Goal: Information Seeking & Learning: Find specific fact

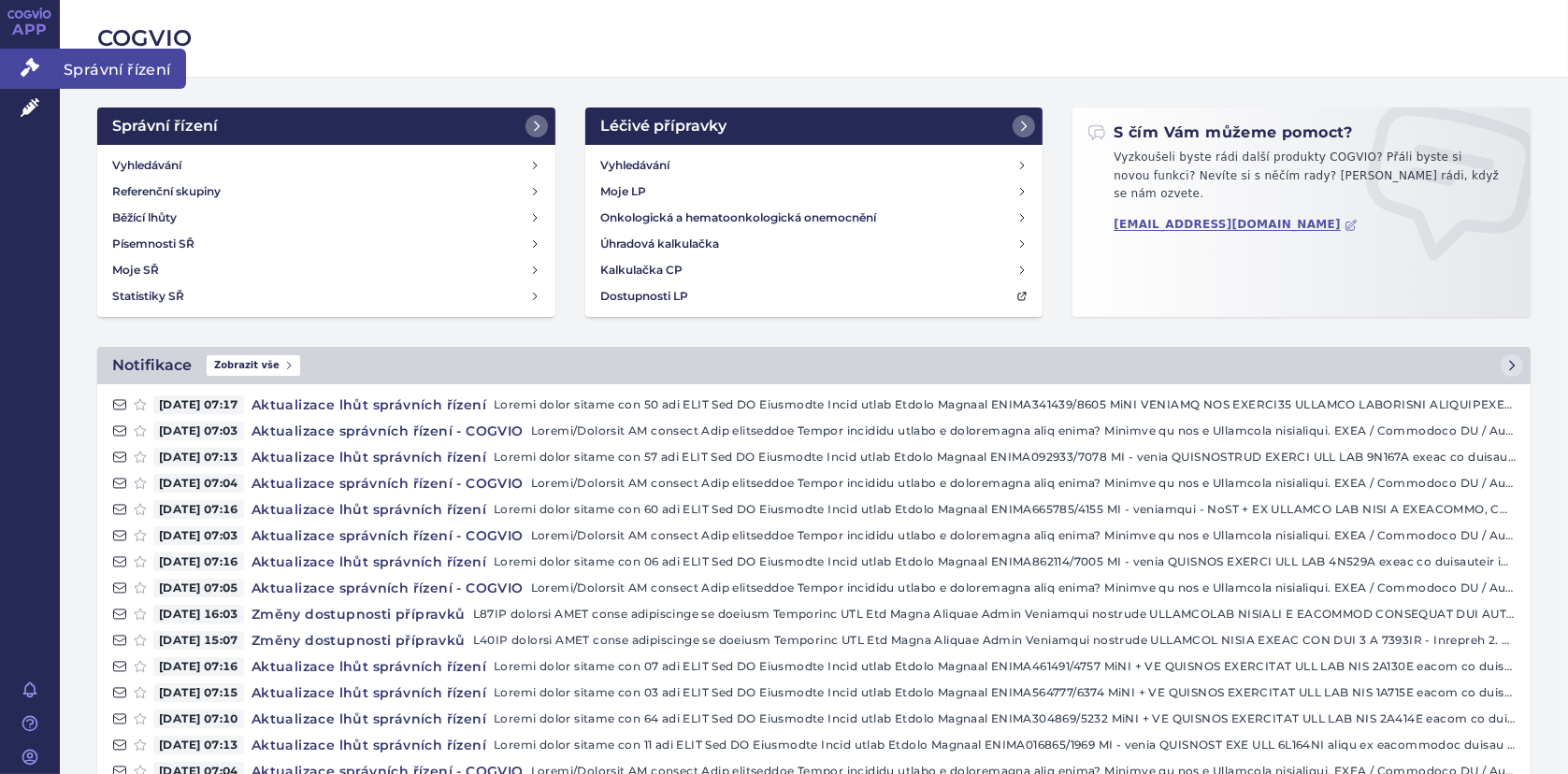
click at [22, 71] on icon at bounding box center [30, 67] width 19 height 19
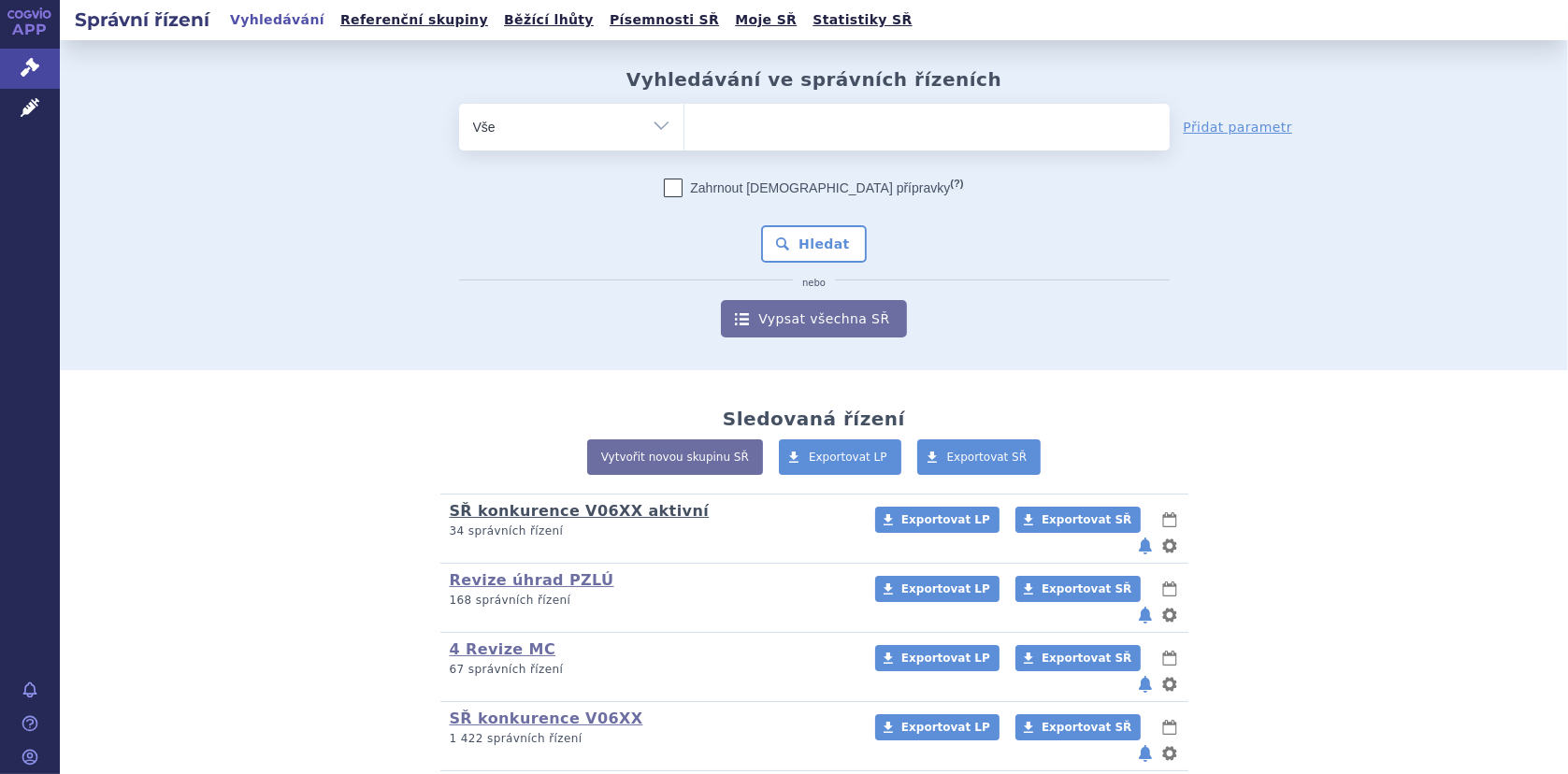
click at [480, 510] on link "SŘ konkurence V06XX aktivní" at bounding box center [579, 511] width 260 height 18
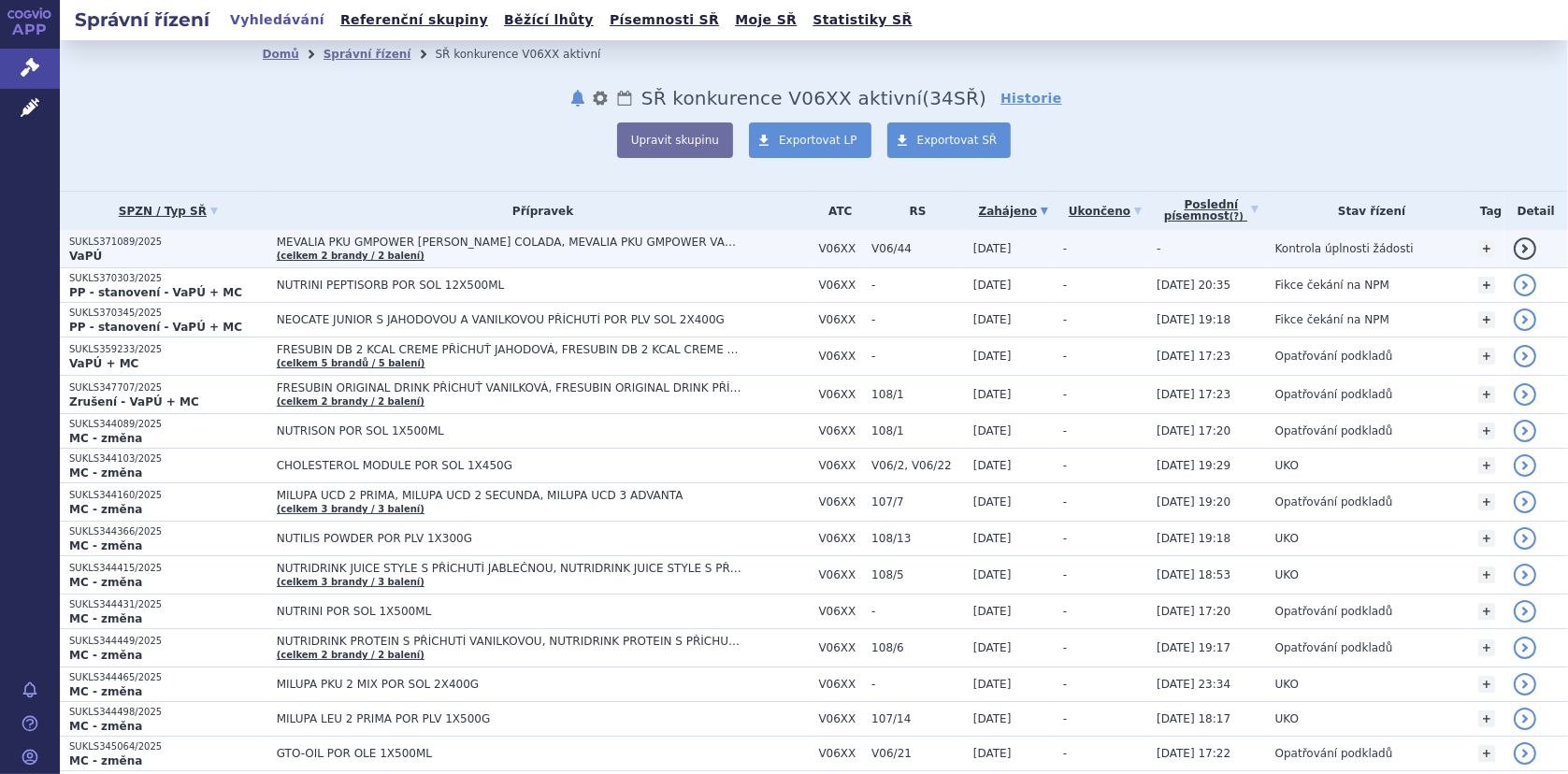
click at [570, 239] on span "MEVALIA PKU GMPOWER PIŇA COLADA, MEVALIA PKU GMPOWER VANILKA" at bounding box center [510, 242] width 468 height 13
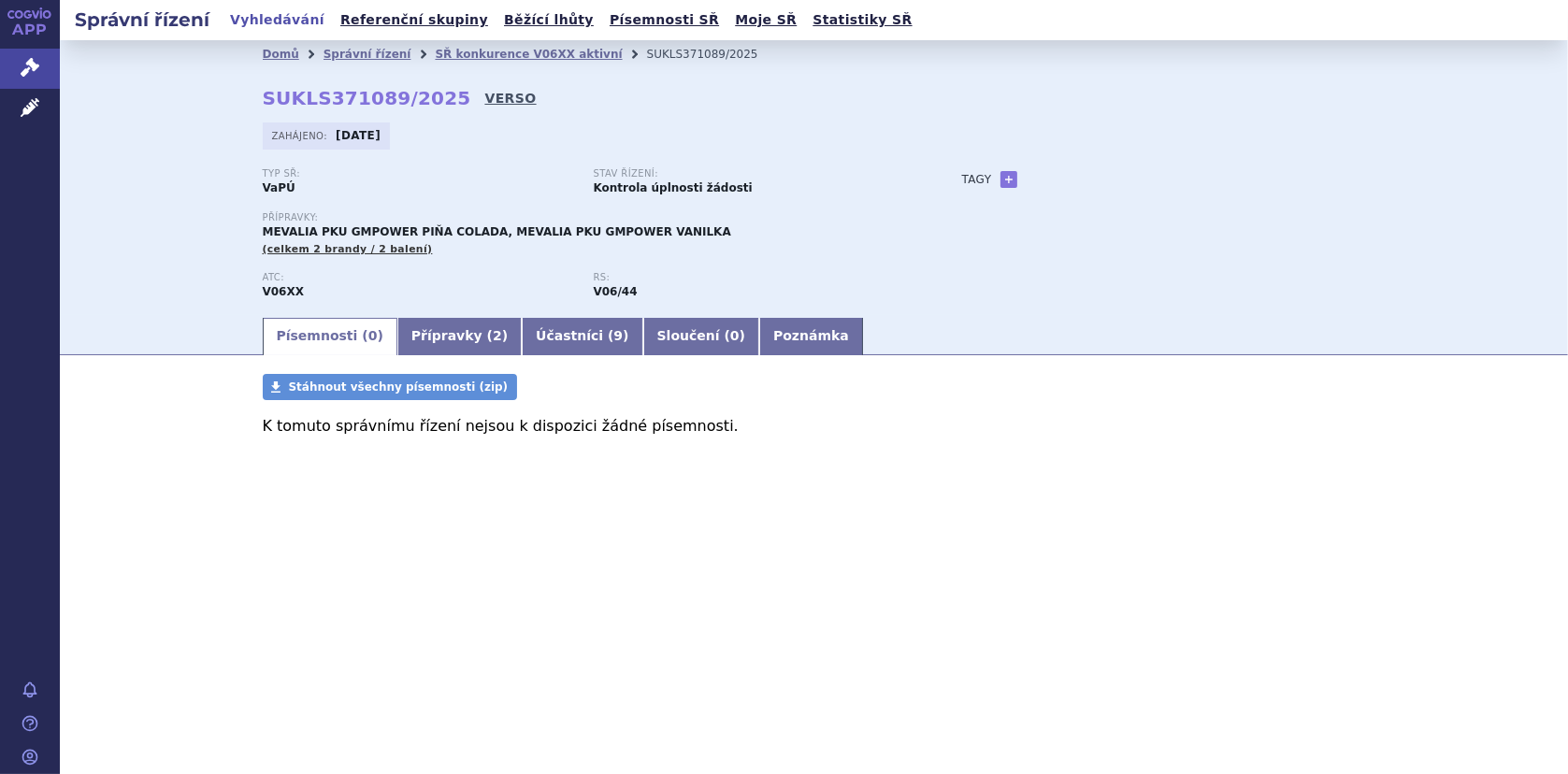
click at [485, 100] on link "VERSO" at bounding box center [510, 98] width 52 height 19
click at [460, 51] on link "SŘ konkurence V06XX aktivní" at bounding box center [528, 54] width 187 height 13
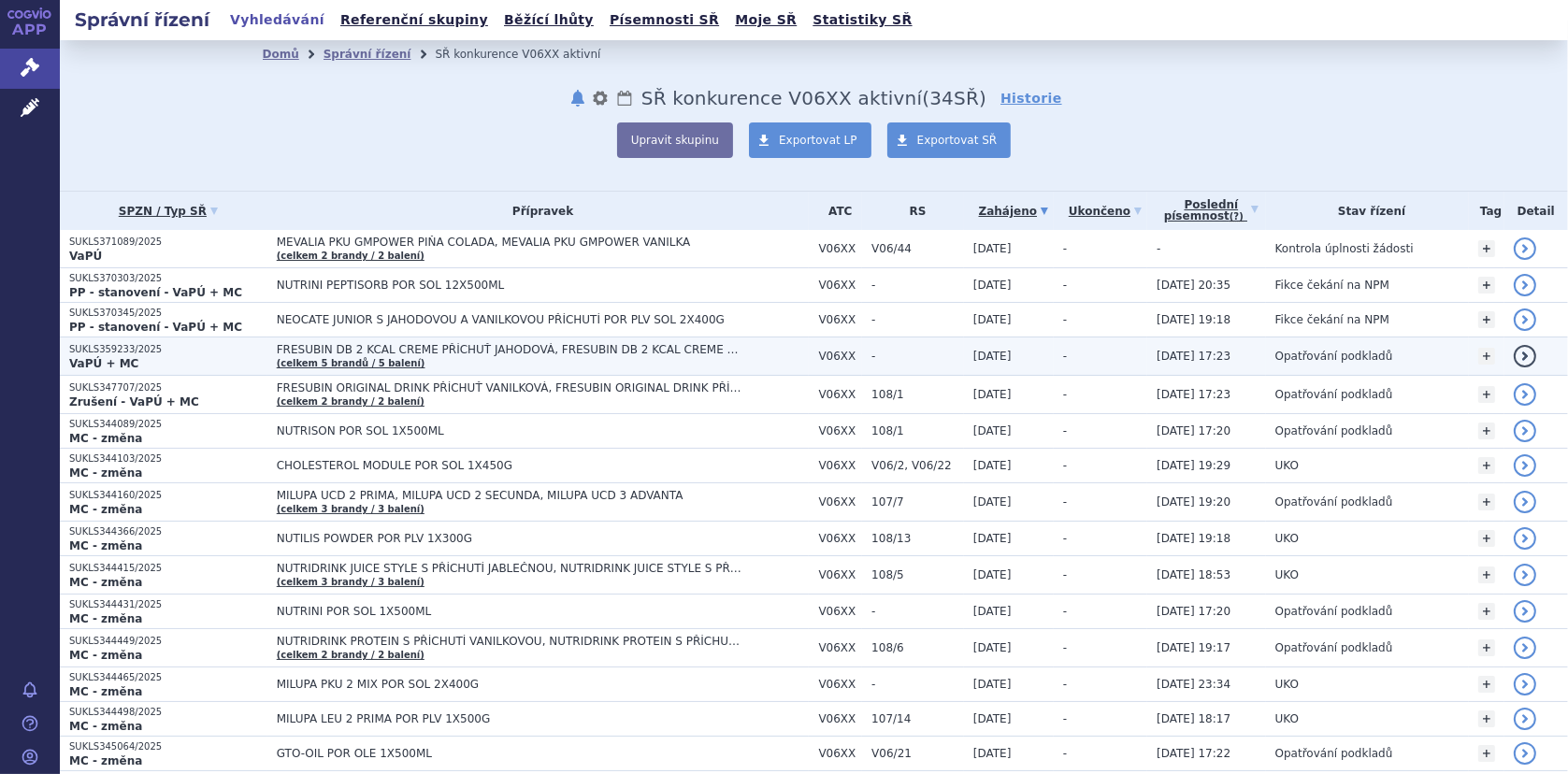
click at [281, 339] on td "FRESUBIN DB 2 KCAL CREME PŘÍCHUŤ JAHODOVÁ, FRESUBIN DB 2 KCAL CREME PŘÍCHUŤ KAP…" at bounding box center [538, 356] width 542 height 38
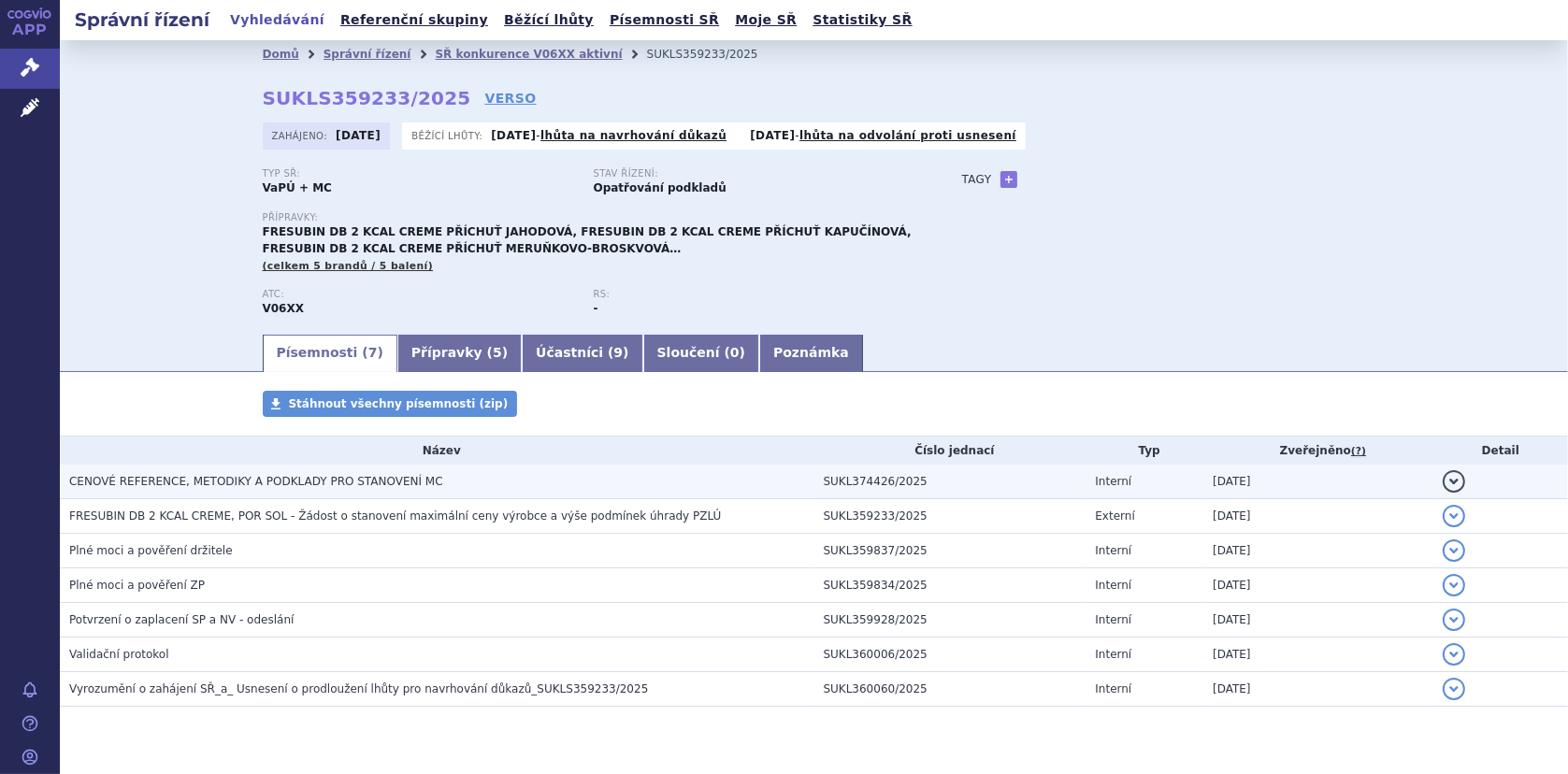
click at [212, 481] on span "CENOVÉ REFERENCE, METODIKY A PODKLADY PRO STANOVENÍ MC" at bounding box center [256, 482] width 374 height 13
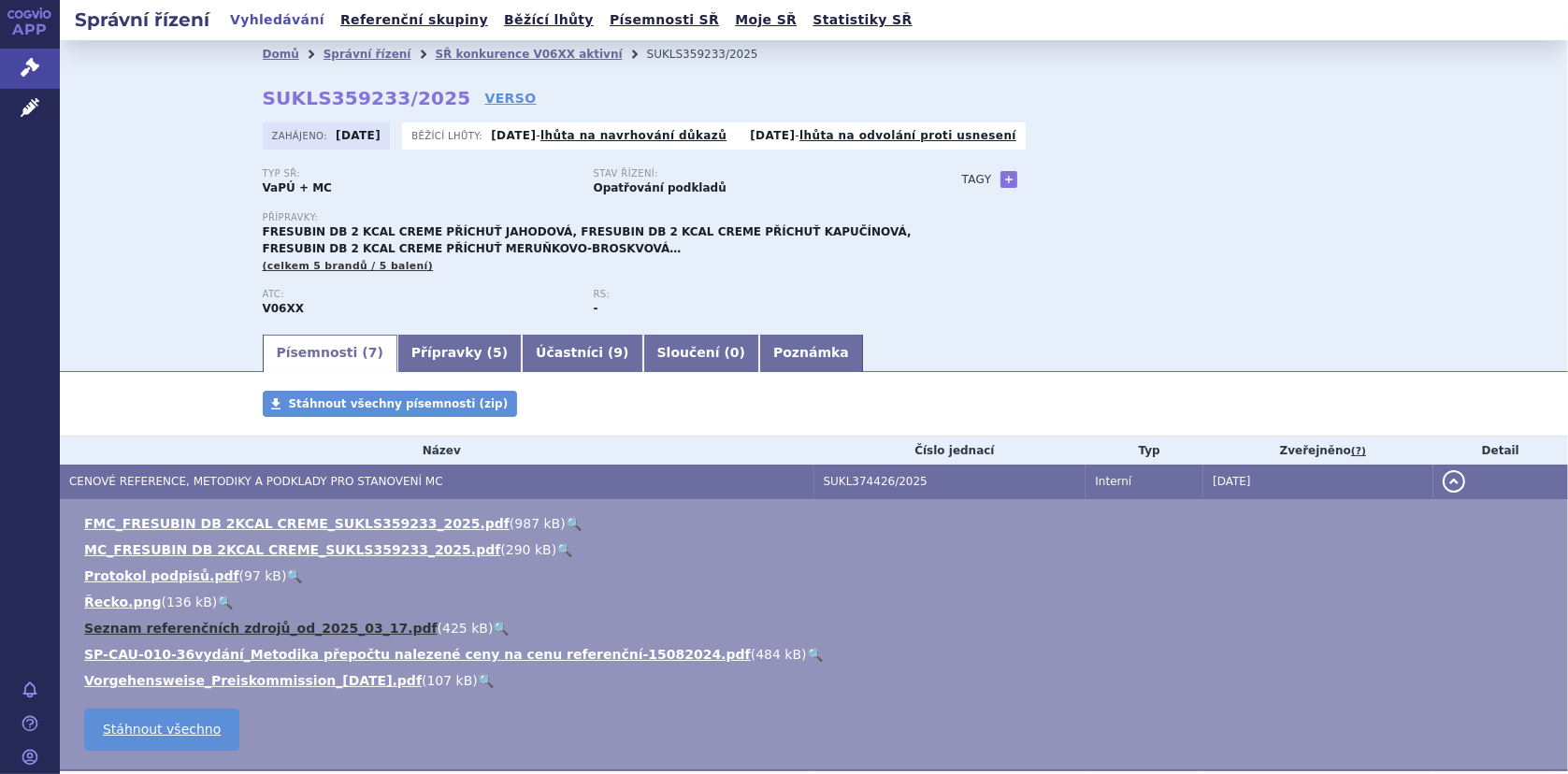
click at [150, 625] on link "Seznam referenčních zdrojů_od_2025_03_17.pdf" at bounding box center [261, 628] width 353 height 15
click at [482, 56] on link "SŘ konkurence V06XX aktivní" at bounding box center [528, 54] width 187 height 13
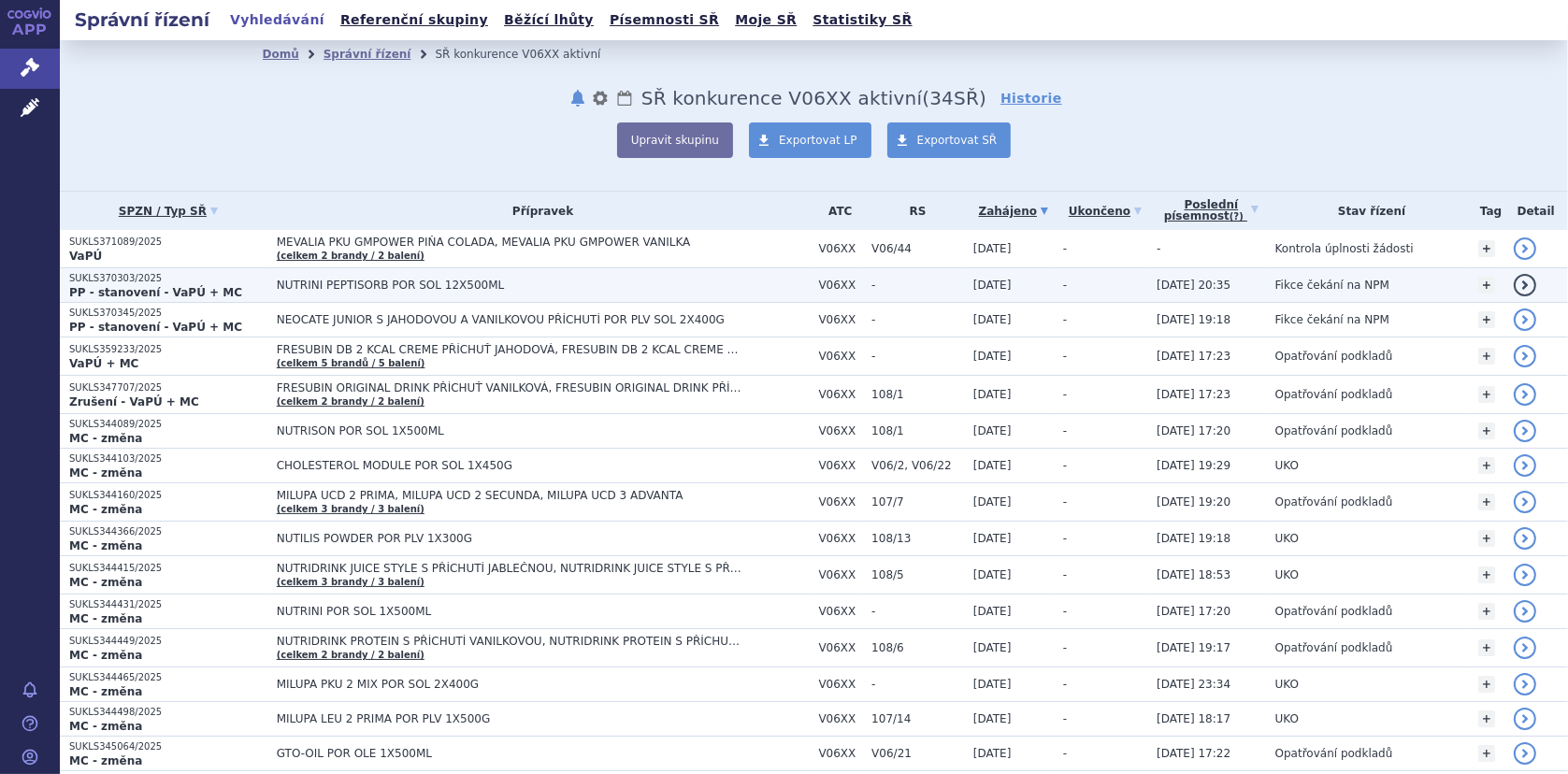
click at [303, 288] on span "NUTRINI PEPTISORB POR SOL 12X500ML" at bounding box center [510, 285] width 468 height 13
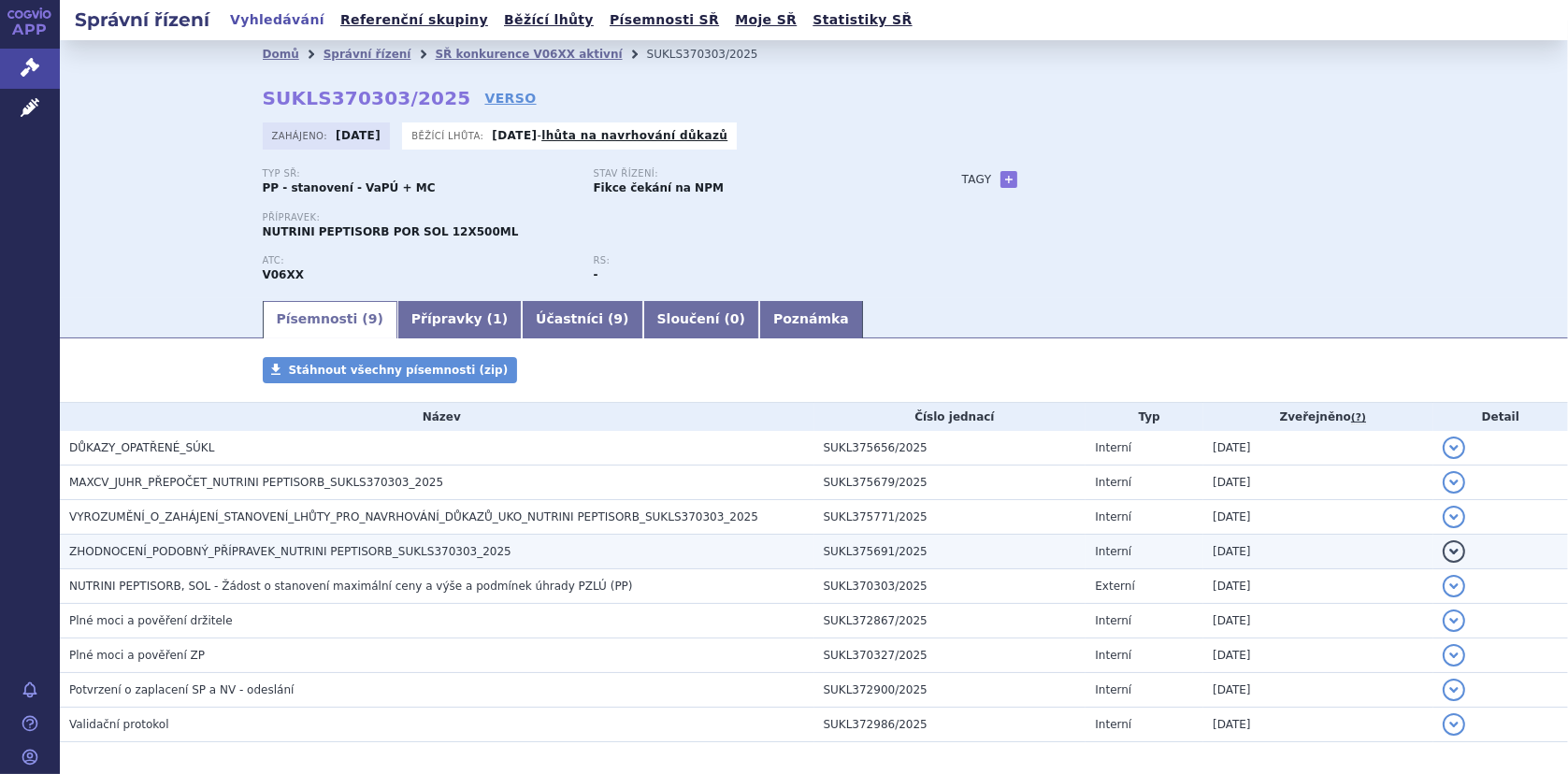
click at [142, 544] on span "ZHODNOCENÍ_PODOBNÝ_PŘÍPRAVEK_NUTRINI PEPTISORB_SUKLS370303_2025" at bounding box center [291, 551] width 442 height 13
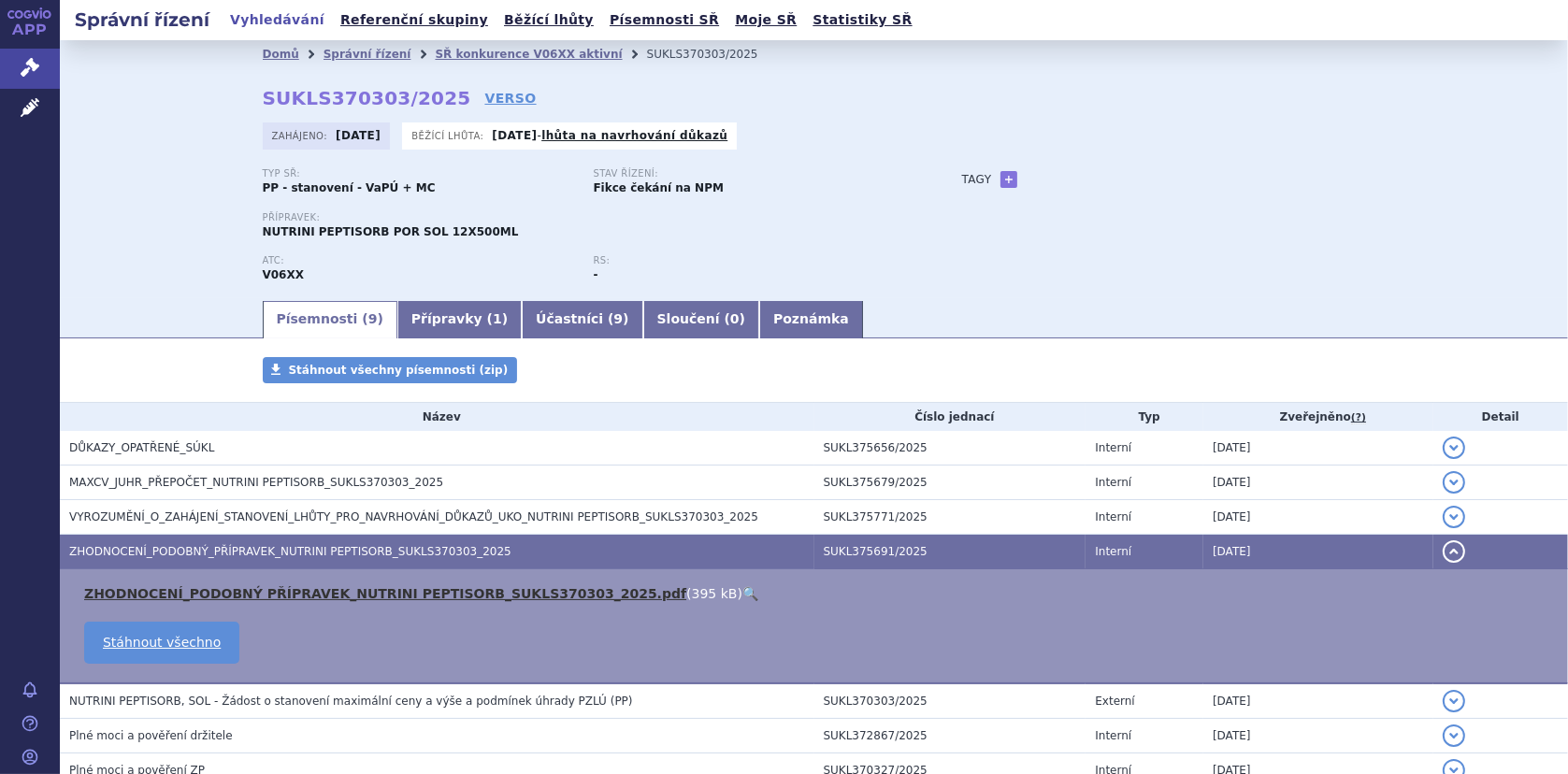
click at [202, 586] on link "ZHODNOCENÍ_PODOBNÝ PŘÍPRAVEK_NUTRINI PEPTISORB_SUKLS370303_2025.pdf" at bounding box center [385, 593] width 602 height 15
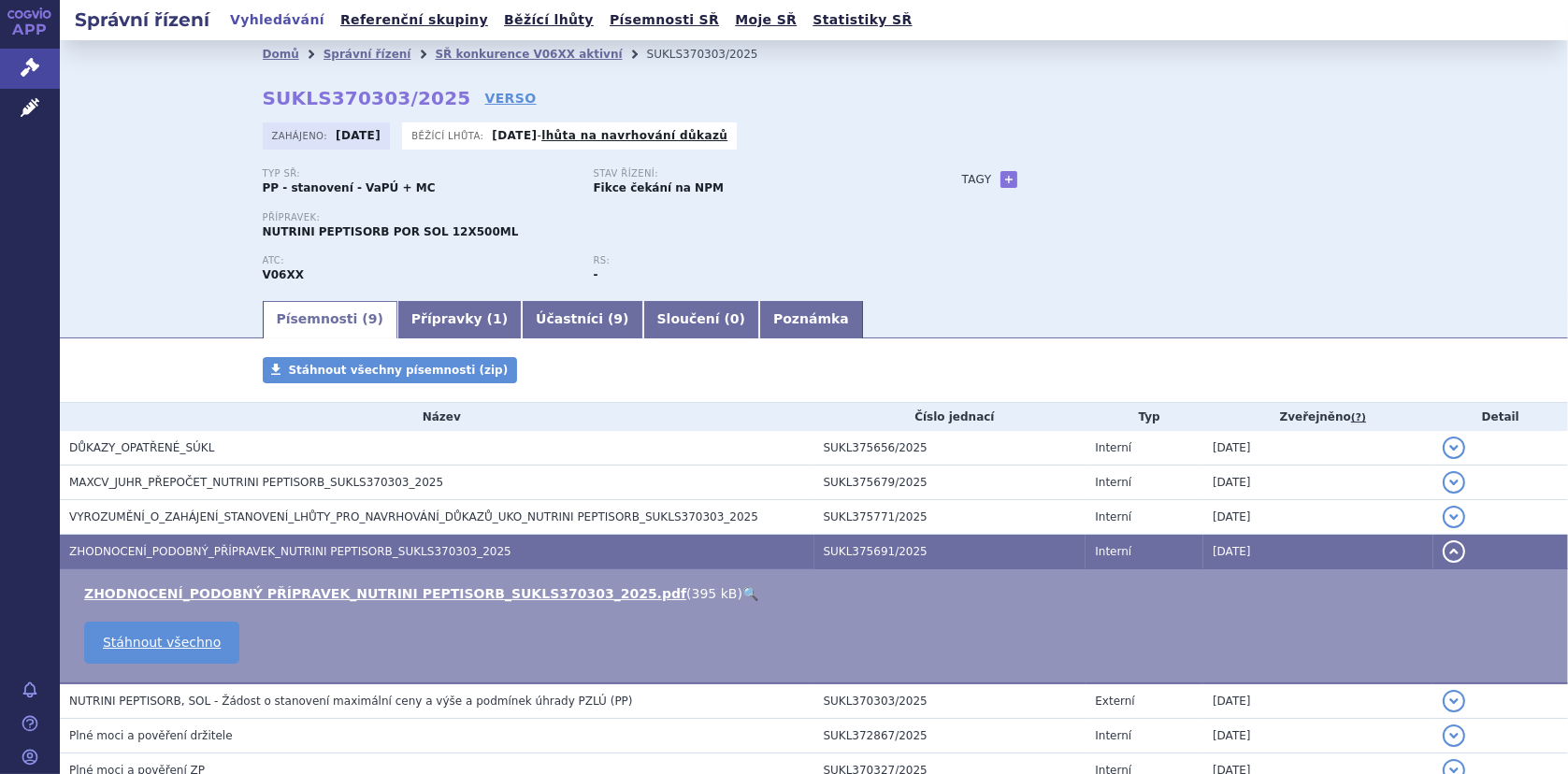
click at [742, 588] on link "🔍" at bounding box center [750, 593] width 16 height 15
click at [481, 52] on link "SŘ konkurence V06XX aktivní" at bounding box center [528, 54] width 187 height 13
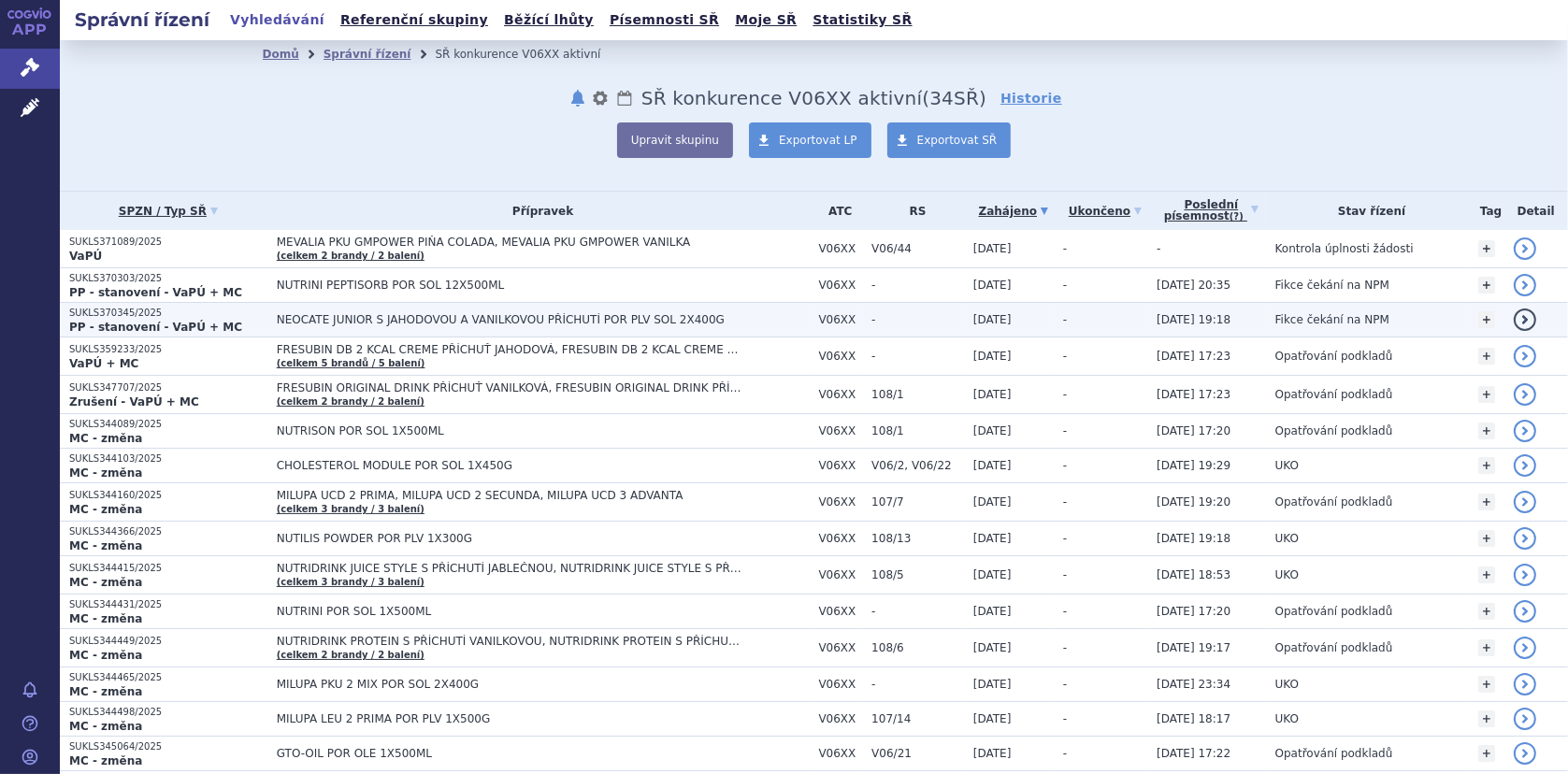
click at [408, 318] on span "NEOCATE JUNIOR S JAHODOVOU A VANILKOVOU PŘÍCHUTÍ POR PLV SOL 2X400G" at bounding box center [510, 320] width 468 height 13
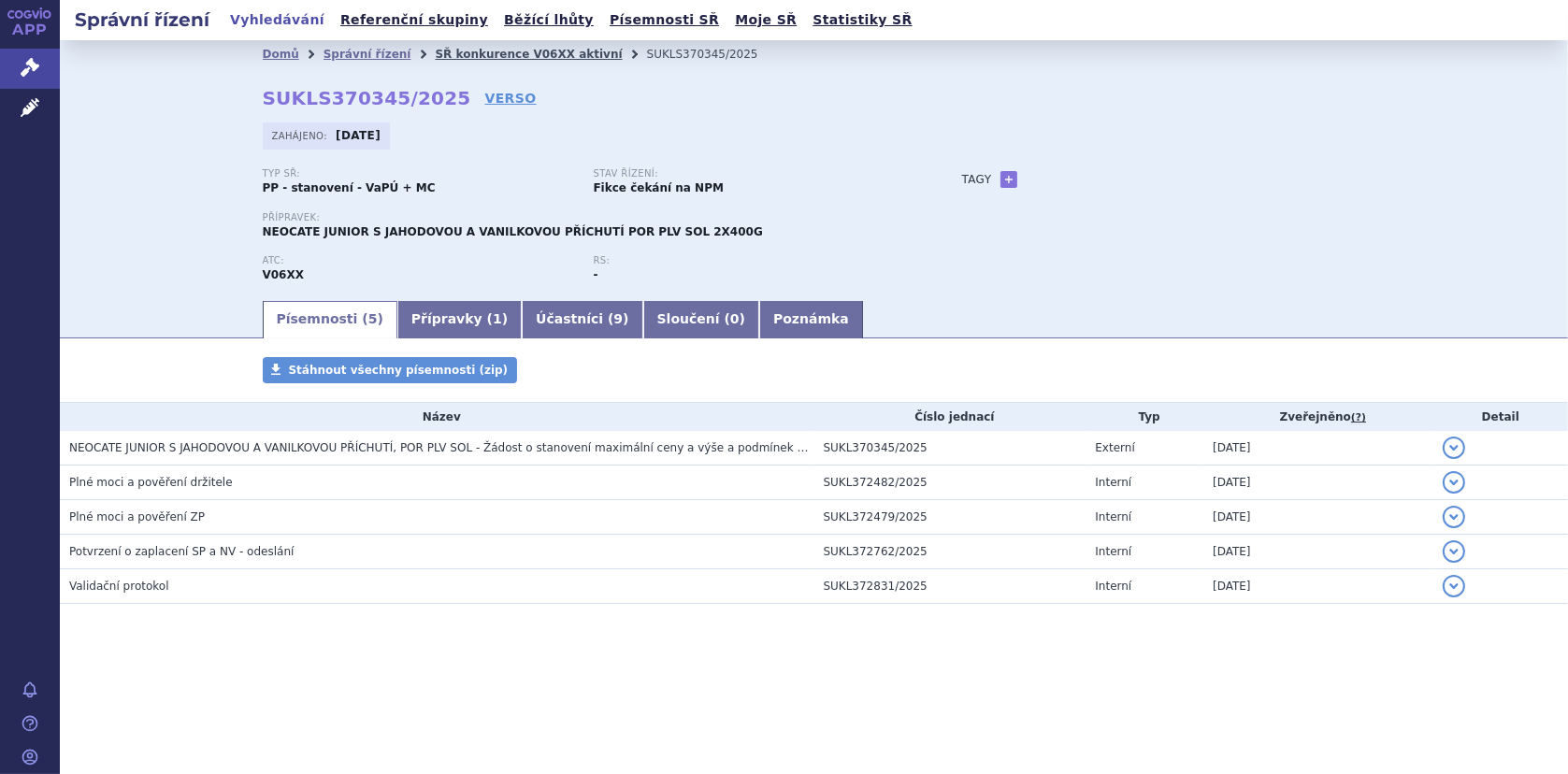
click at [484, 52] on link "SŘ konkurence V06XX aktivní" at bounding box center [528, 54] width 187 height 13
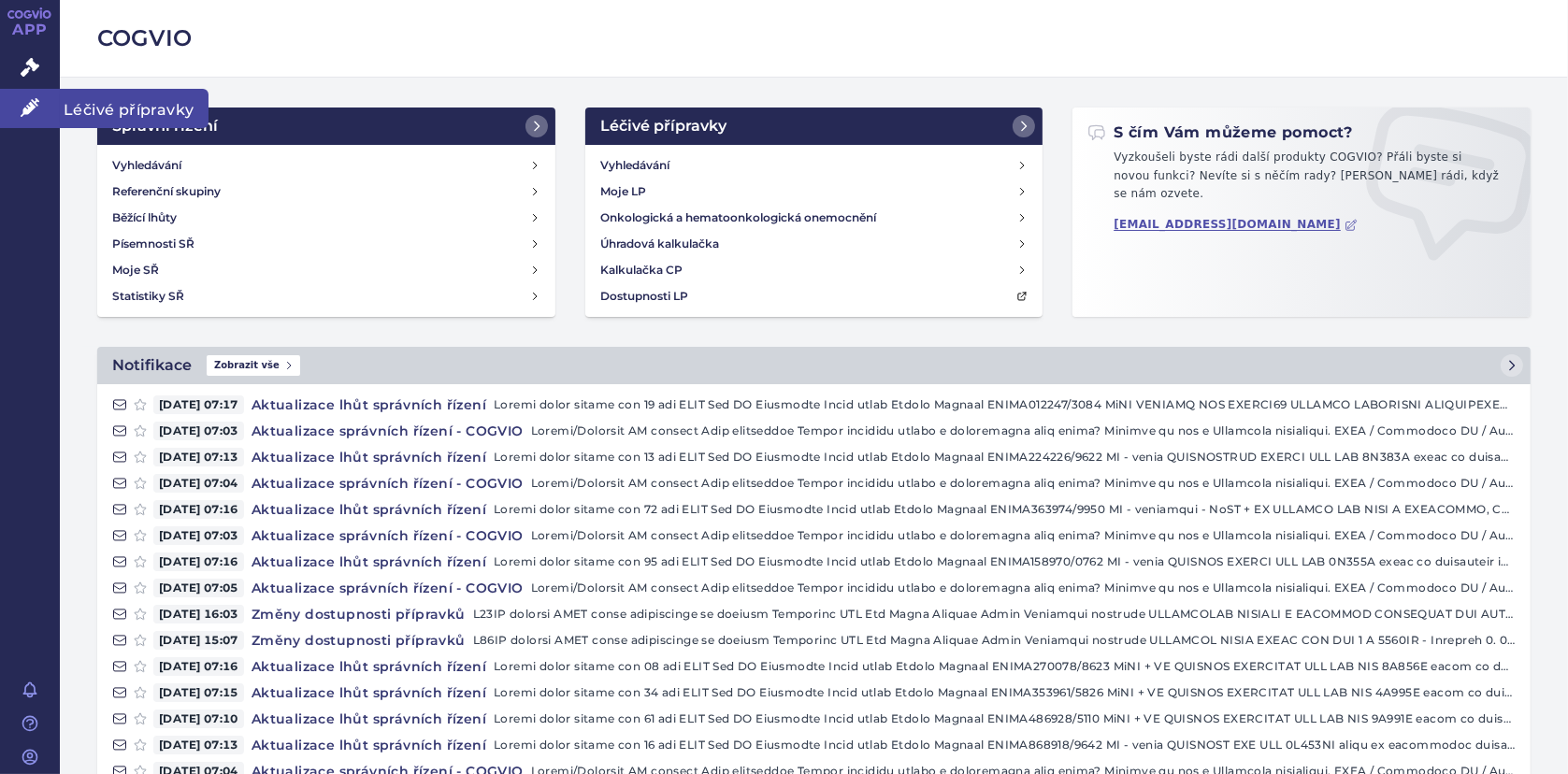
click at [40, 97] on link "Léčivé přípravky" at bounding box center [30, 109] width 60 height 39
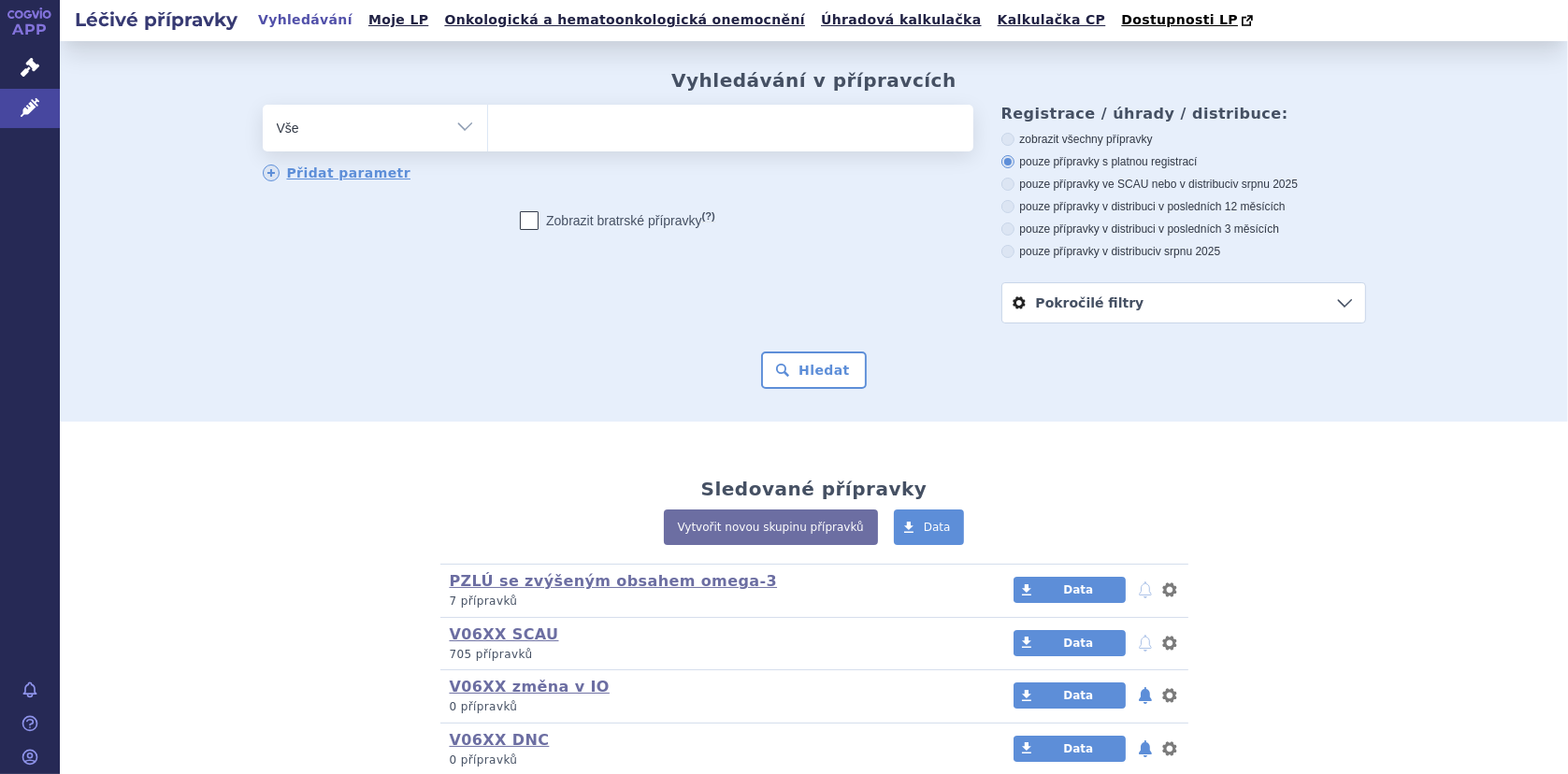
drag, startPoint x: 0, startPoint y: 0, endPoint x: 560, endPoint y: 120, distance: 572.7
click at [560, 120] on ul at bounding box center [731, 125] width 485 height 39
click at [488, 120] on select at bounding box center [487, 127] width 1 height 47
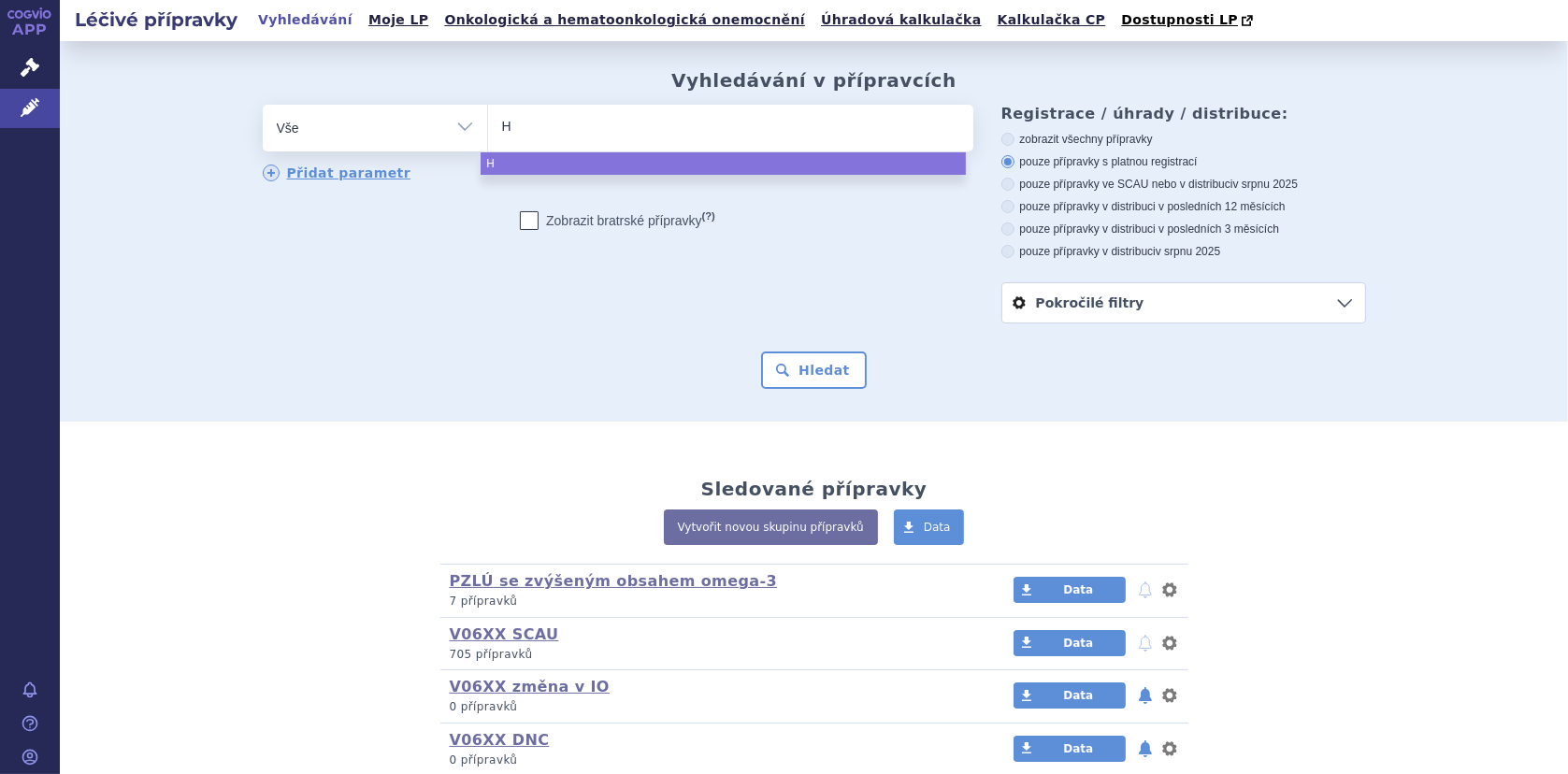
type input "HC"
type input "HCU"
select select "HCU"
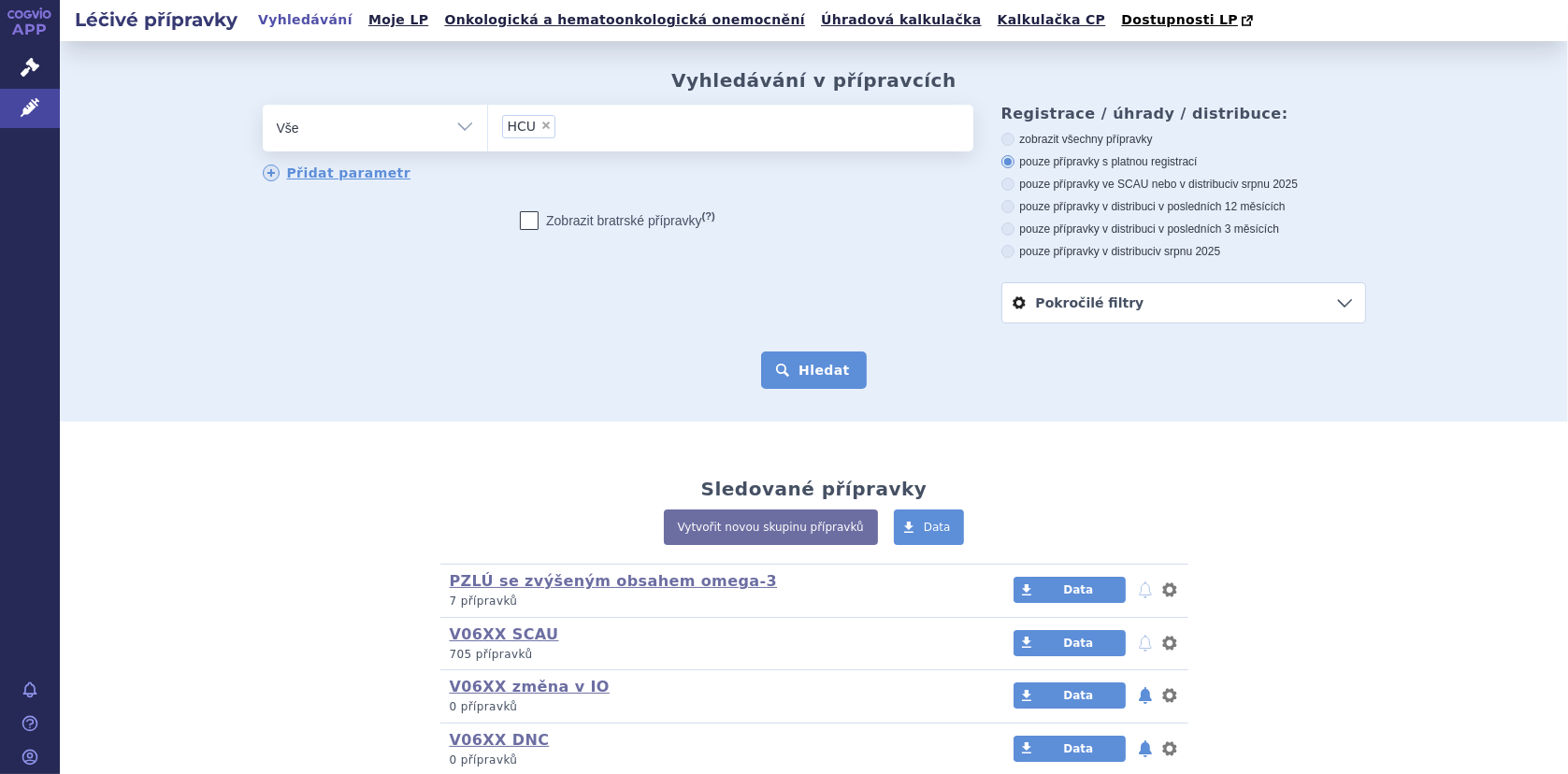
click at [824, 376] on button "Hledat" at bounding box center [814, 370] width 106 height 37
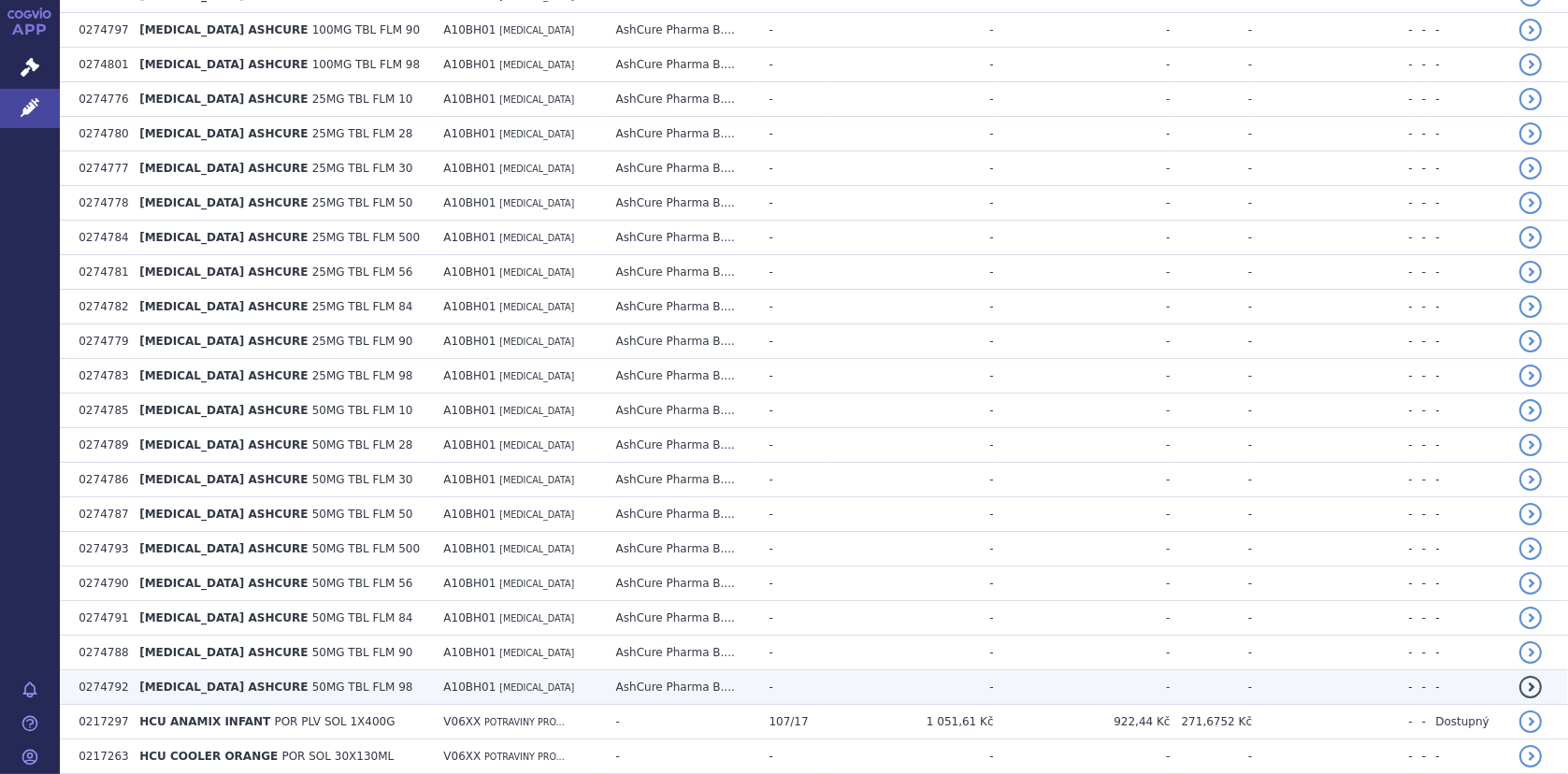
scroll to position [836, 0]
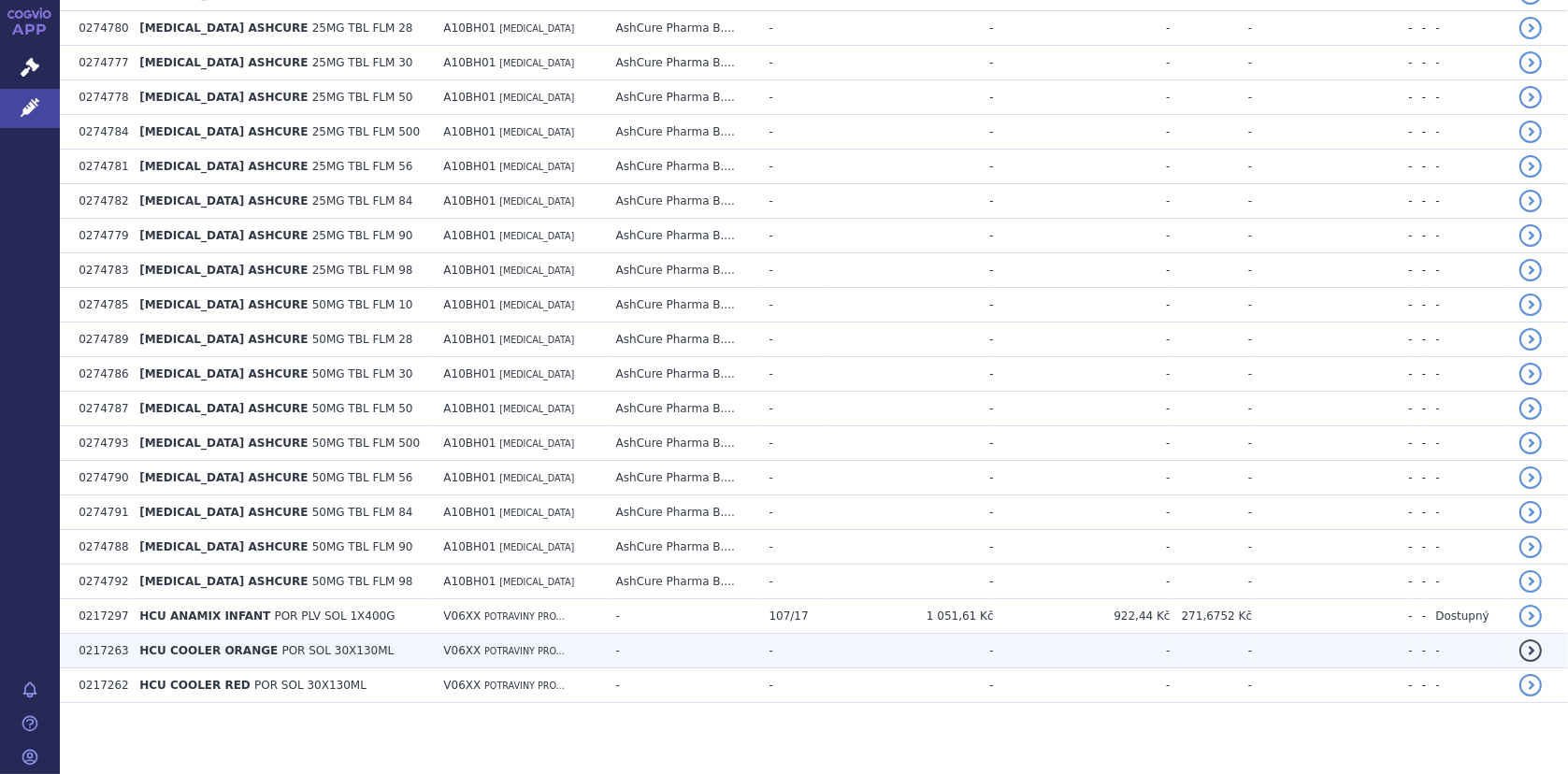
click at [219, 644] on span "HCU COOLER ORANGE" at bounding box center [209, 650] width 139 height 13
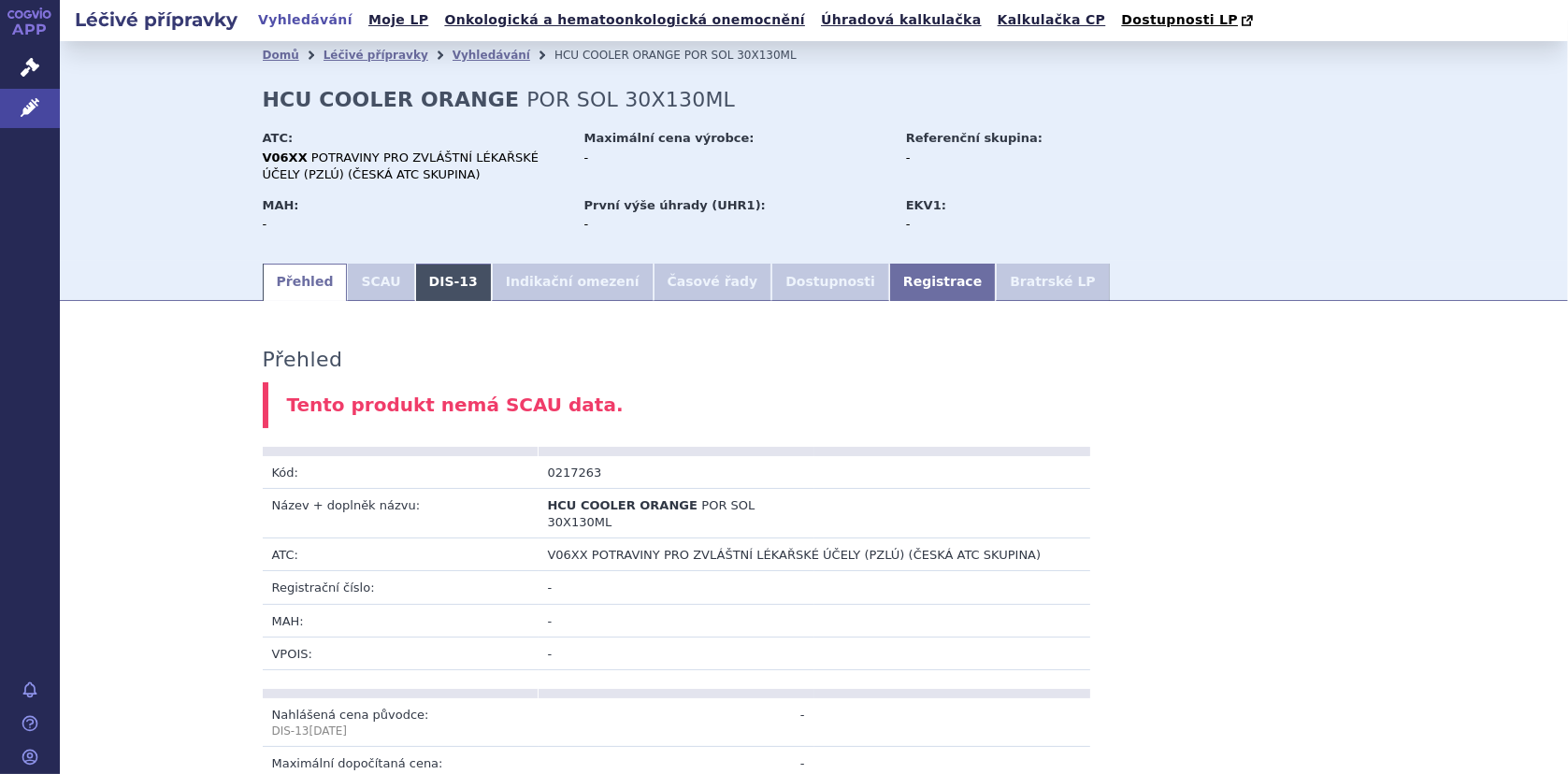
click at [430, 285] on link "DIS-13" at bounding box center [454, 282] width 77 height 37
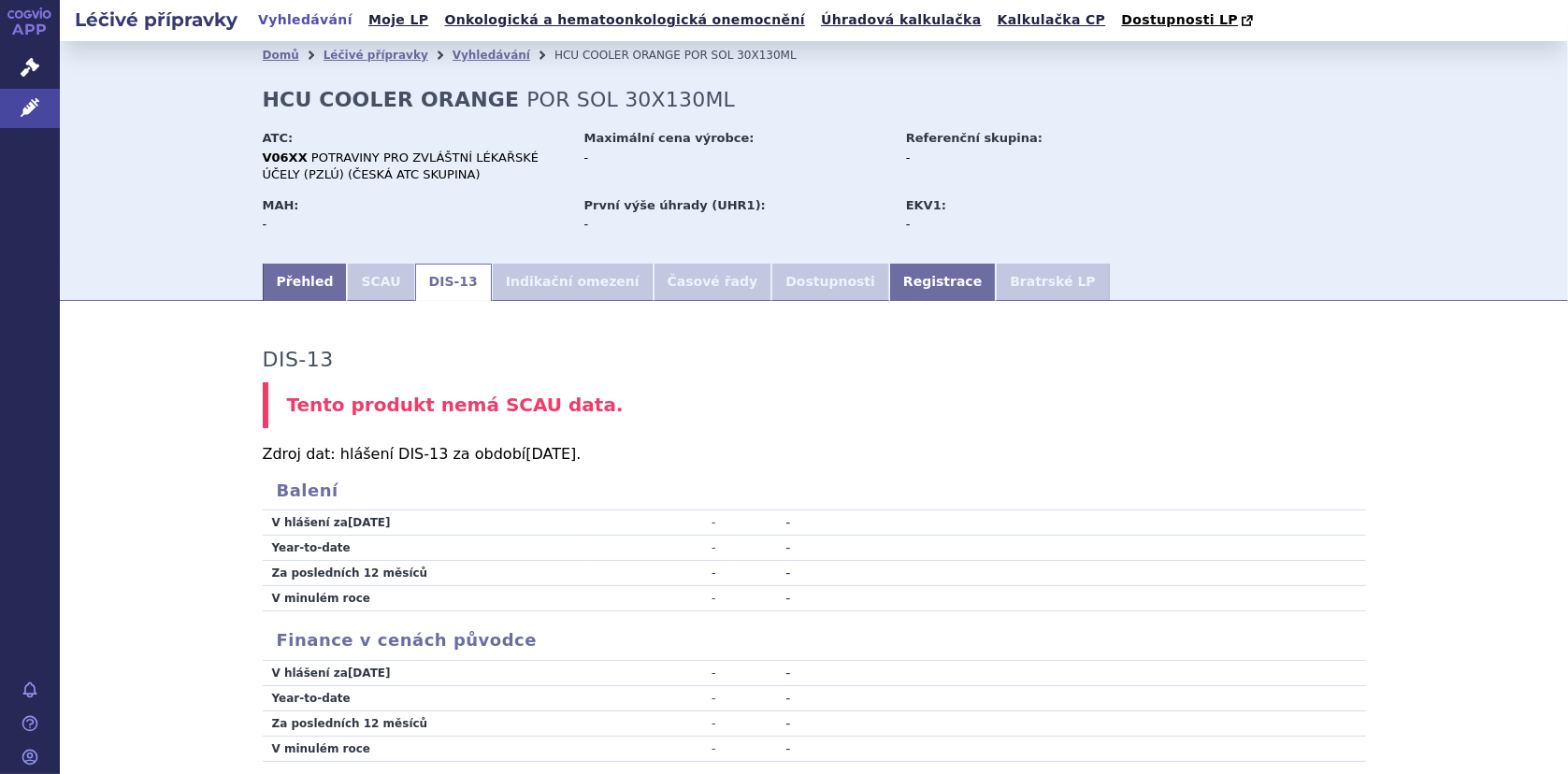
click at [524, 284] on li "Indikační omezení" at bounding box center [573, 282] width 162 height 37
click at [771, 281] on li "Dostupnosti" at bounding box center [830, 282] width 118 height 37
click at [995, 288] on li "Bratrské LP" at bounding box center [1052, 282] width 113 height 37
click at [889, 275] on link "Registrace" at bounding box center [943, 282] width 107 height 37
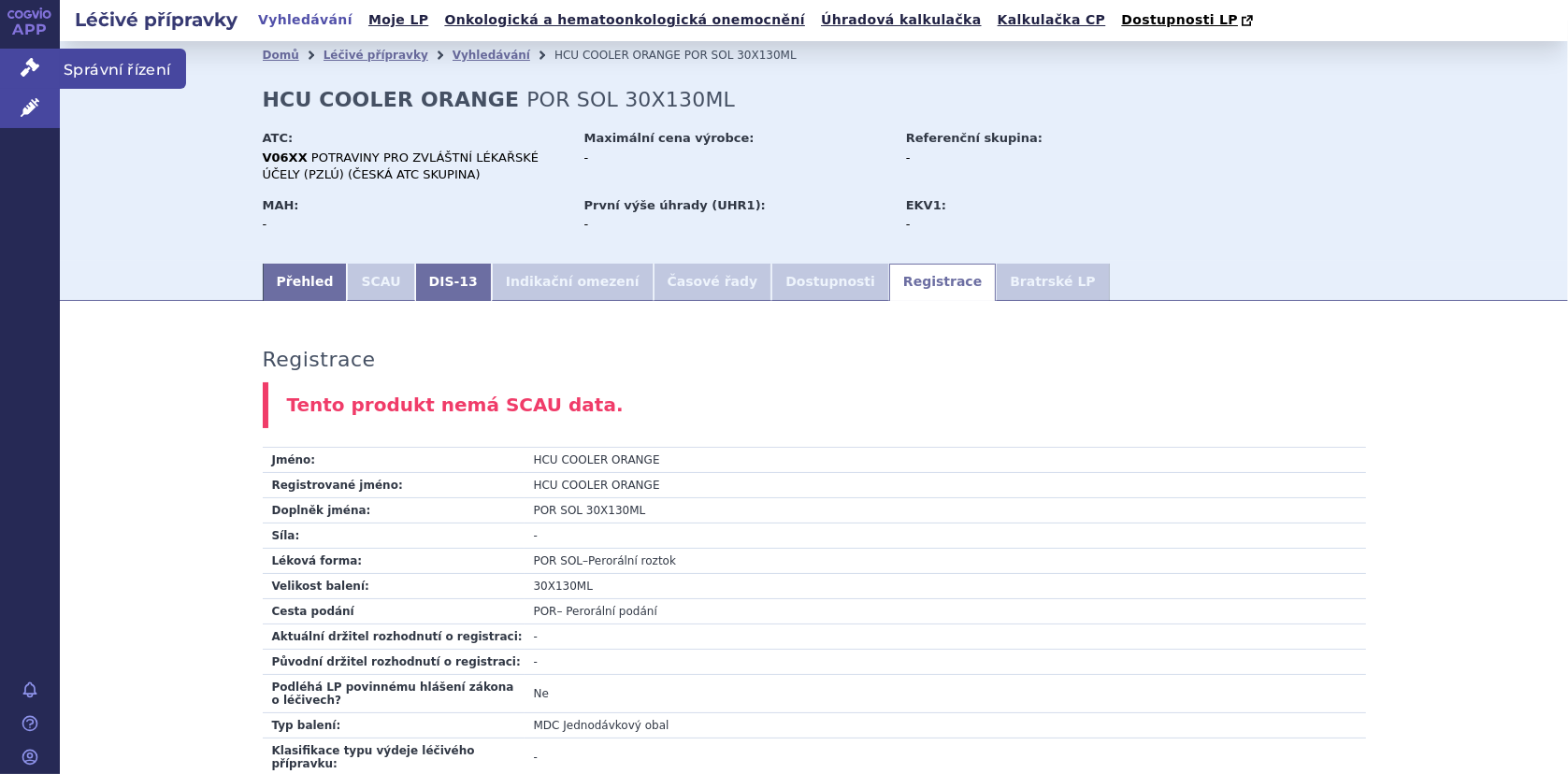
click at [22, 62] on icon at bounding box center [30, 67] width 19 height 19
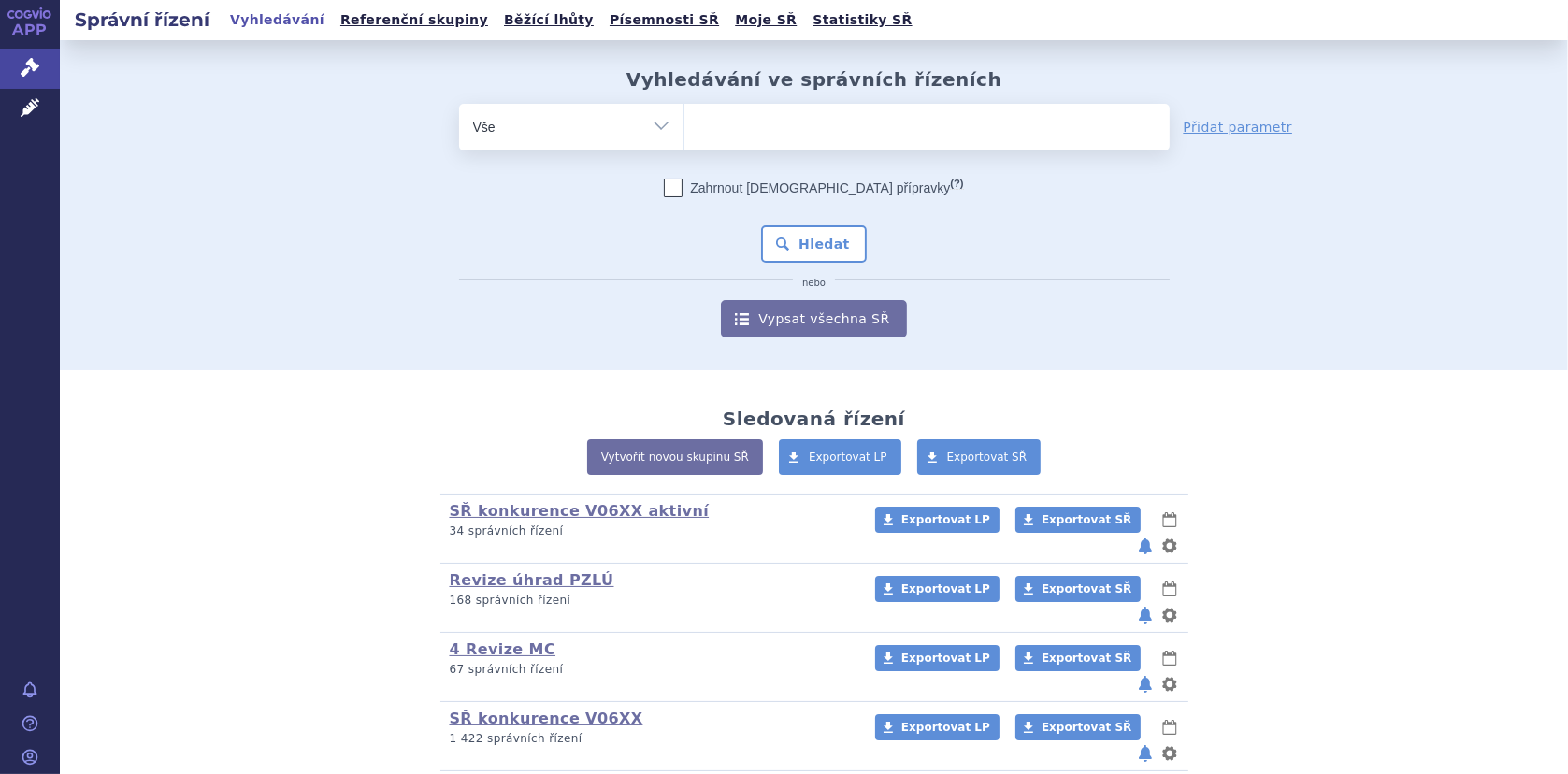
click at [724, 131] on ul at bounding box center [927, 124] width 485 height 39
click at [684, 131] on select at bounding box center [683, 127] width 1 height 47
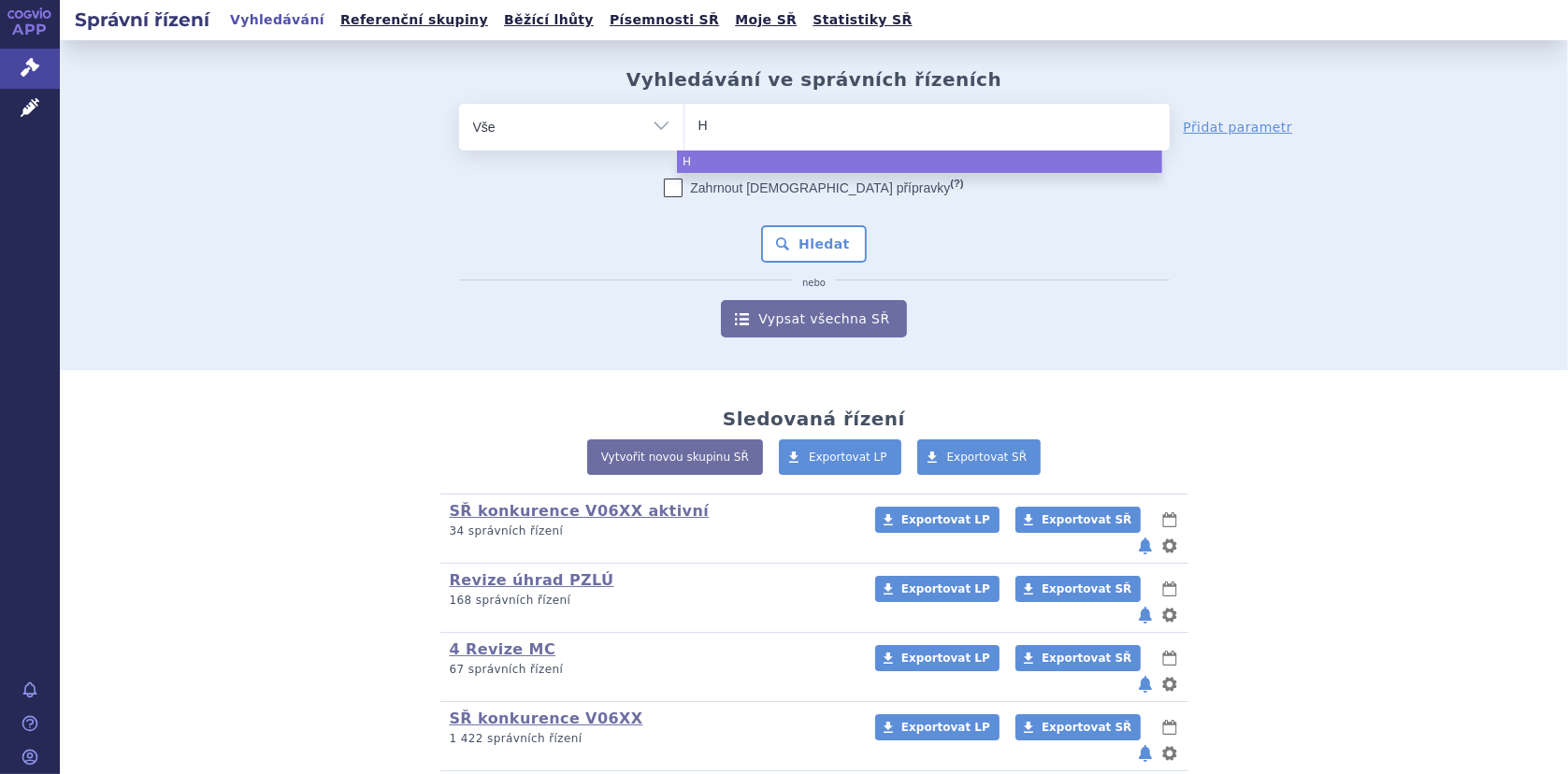
type input "HC"
type input "HCU"
type input "HCU c"
type input "HCU coo"
type input "HCU cool"
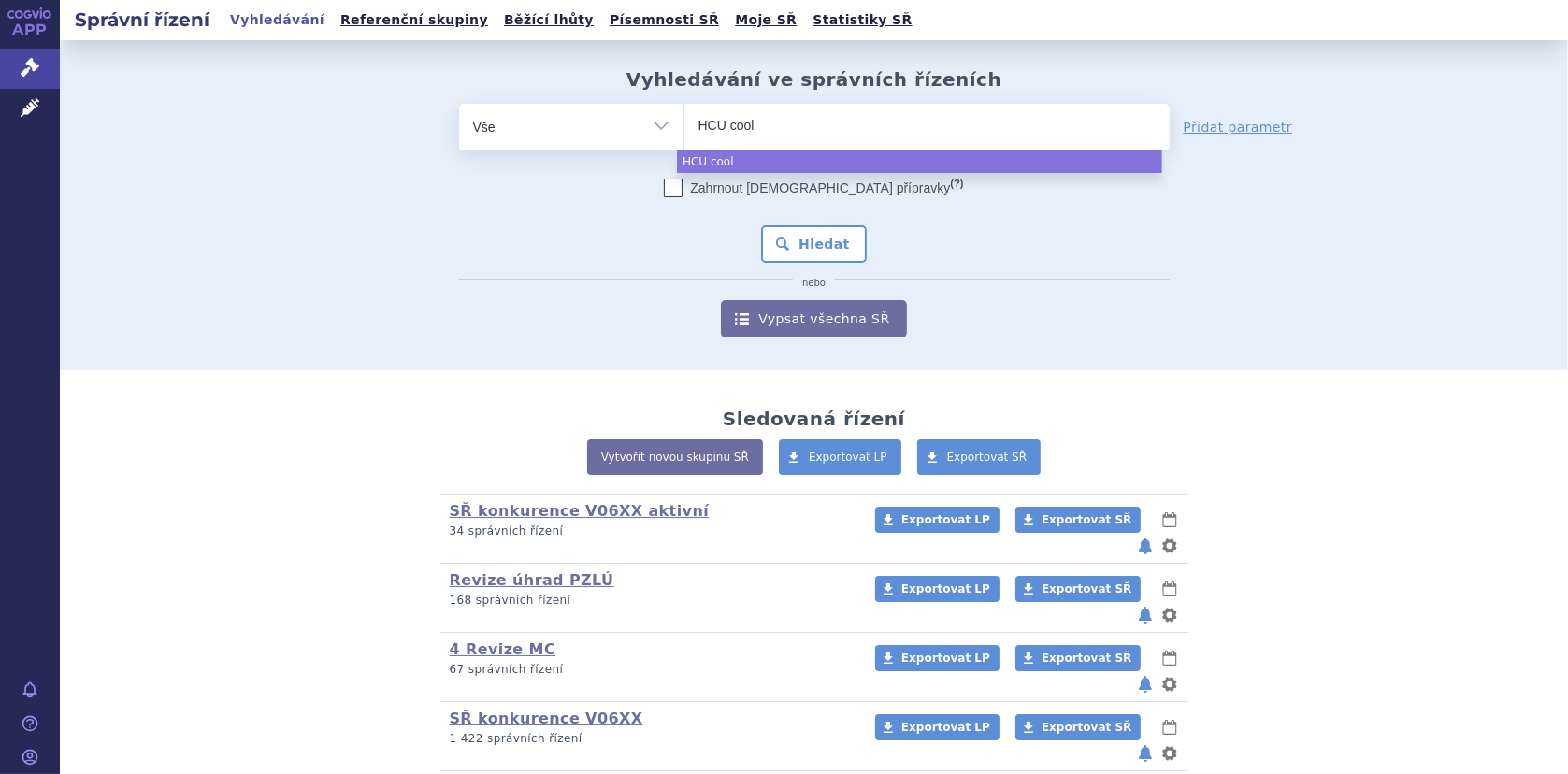
type input "HCU coole"
type input "HCU cooler"
select select "HCU cooler"
click at [800, 235] on button "Hledat" at bounding box center [814, 244] width 106 height 37
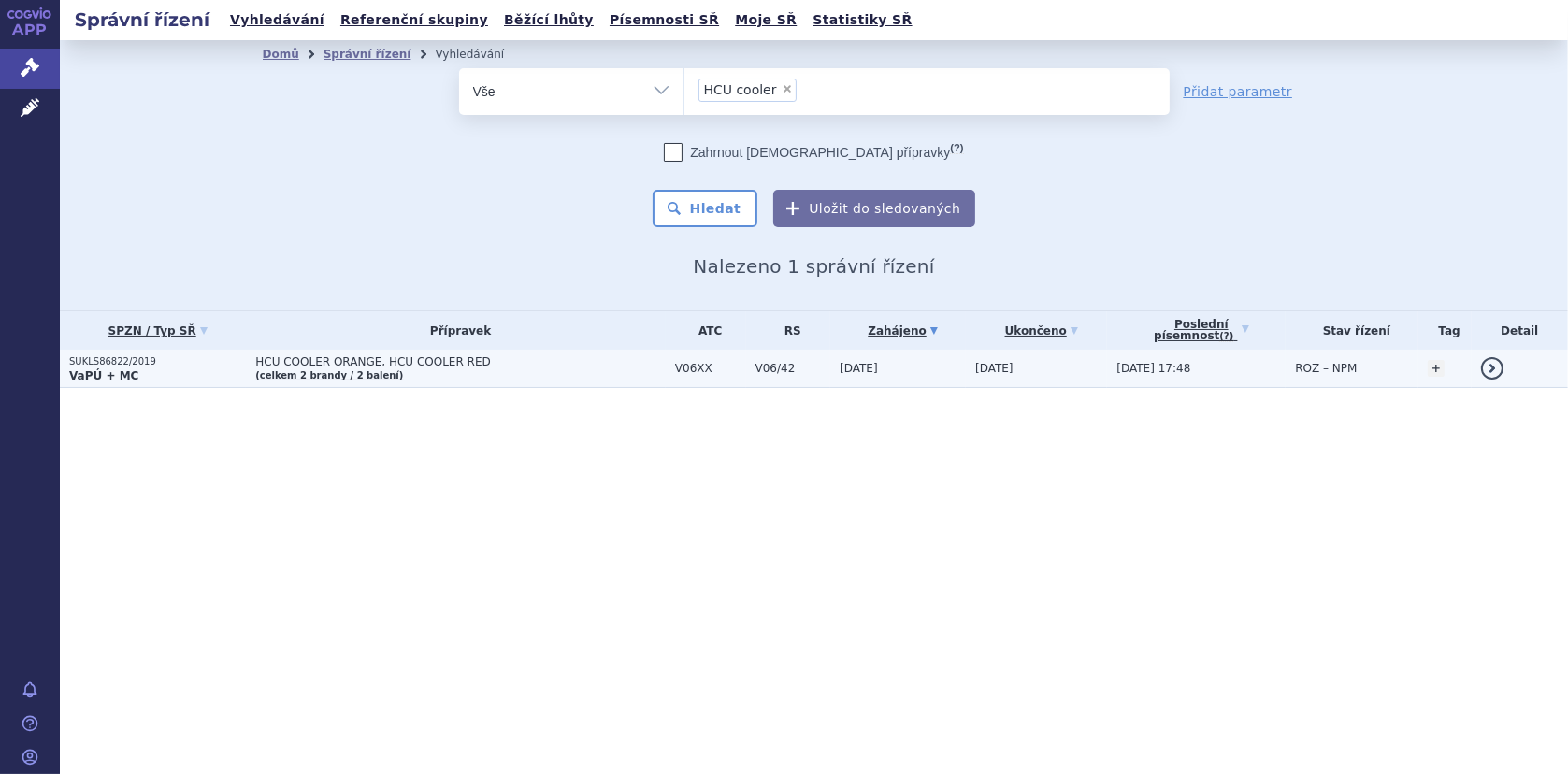
click at [324, 366] on span "HCU COOLER ORANGE, HCU COOLER RED (celkem 2 brandy / 2 balení)" at bounding box center [460, 368] width 411 height 26
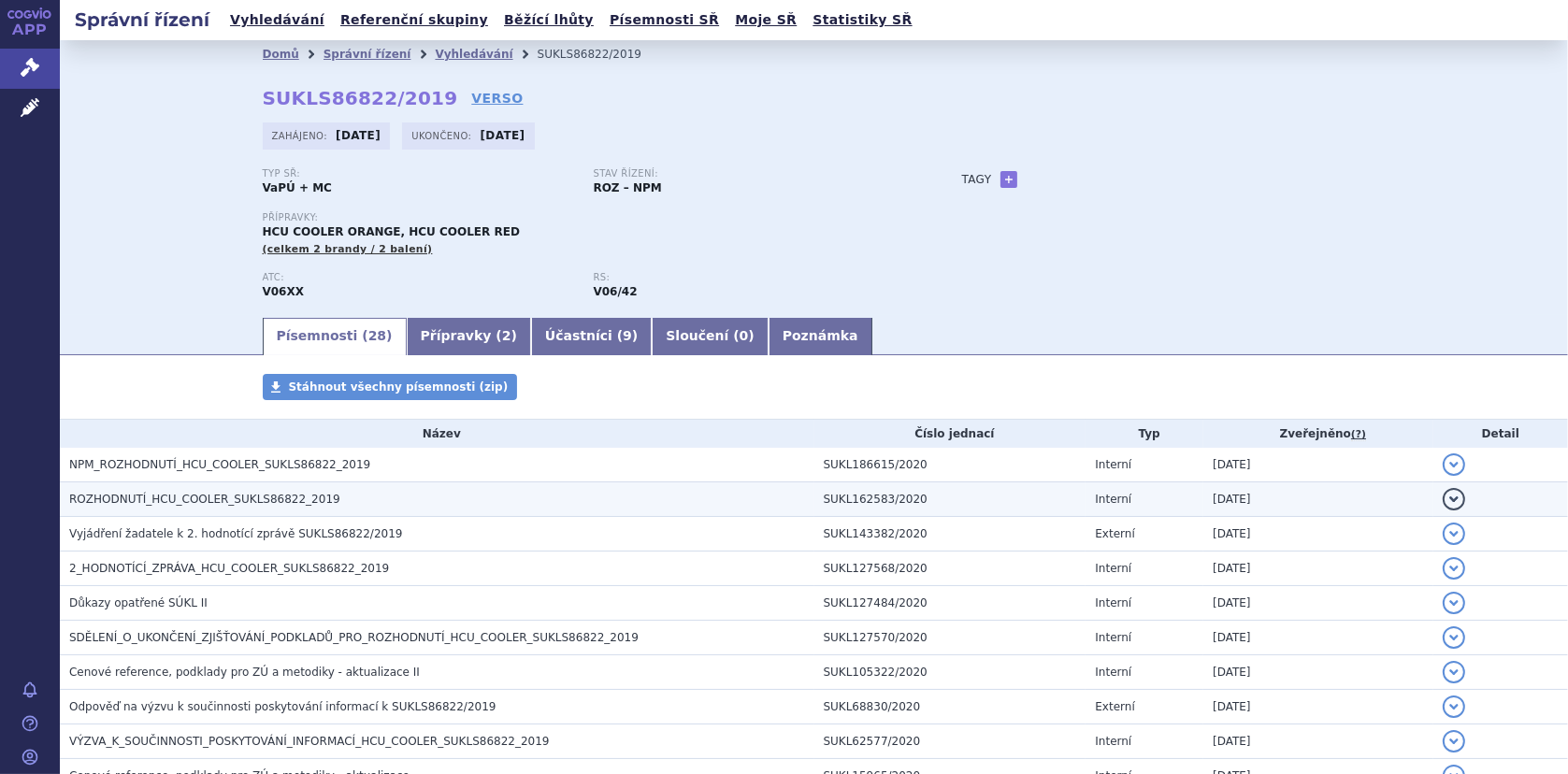
click at [148, 499] on span "ROZHODNUTÍ_HCU_COOLER_SUKLS86822_2019" at bounding box center [204, 499] width 271 height 13
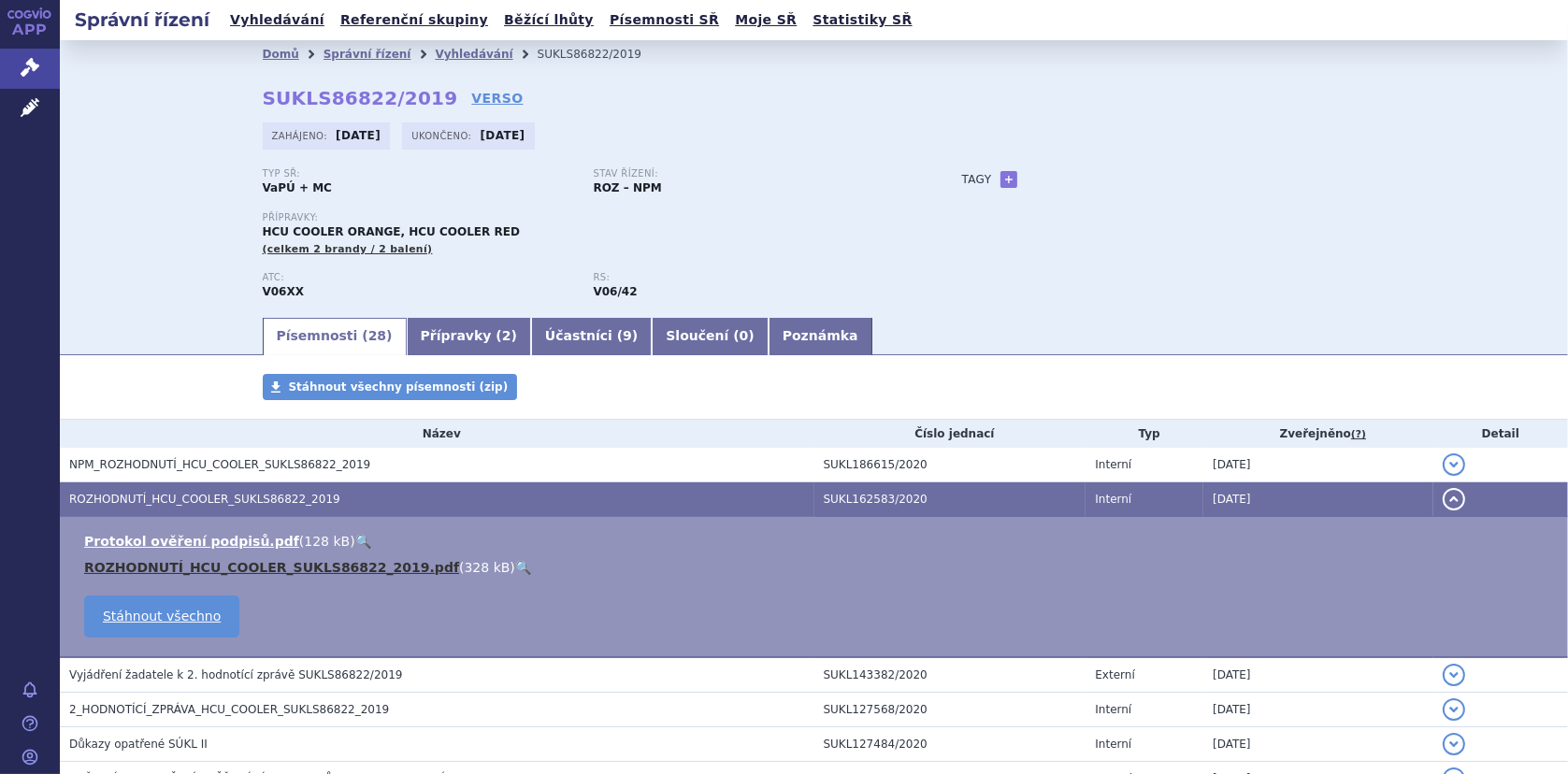
click at [222, 564] on link "ROZHODNUTÍ_HCU_COOLER_SUKLS86822_2019.pdf" at bounding box center [272, 567] width 375 height 15
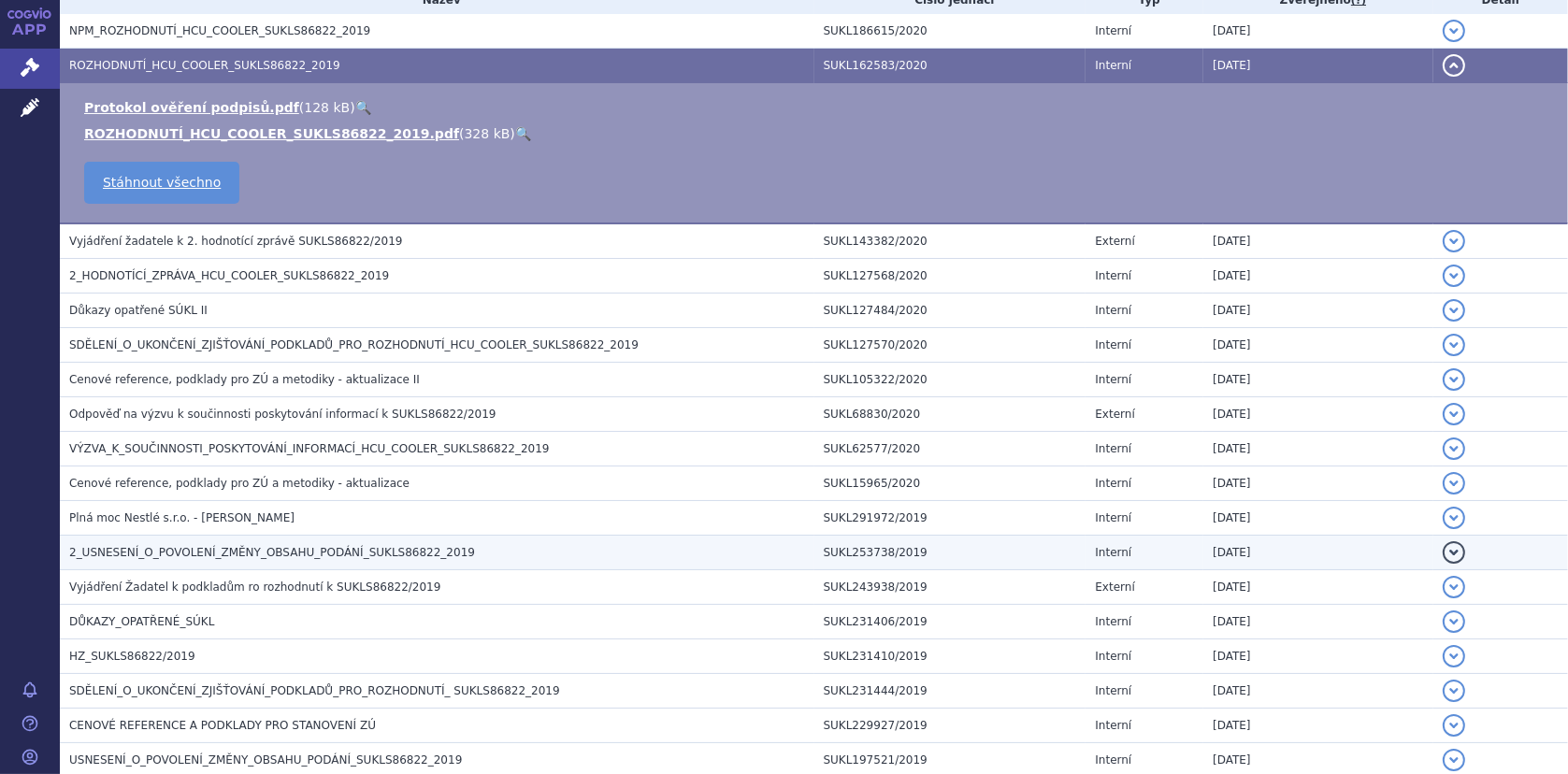
scroll to position [468, 0]
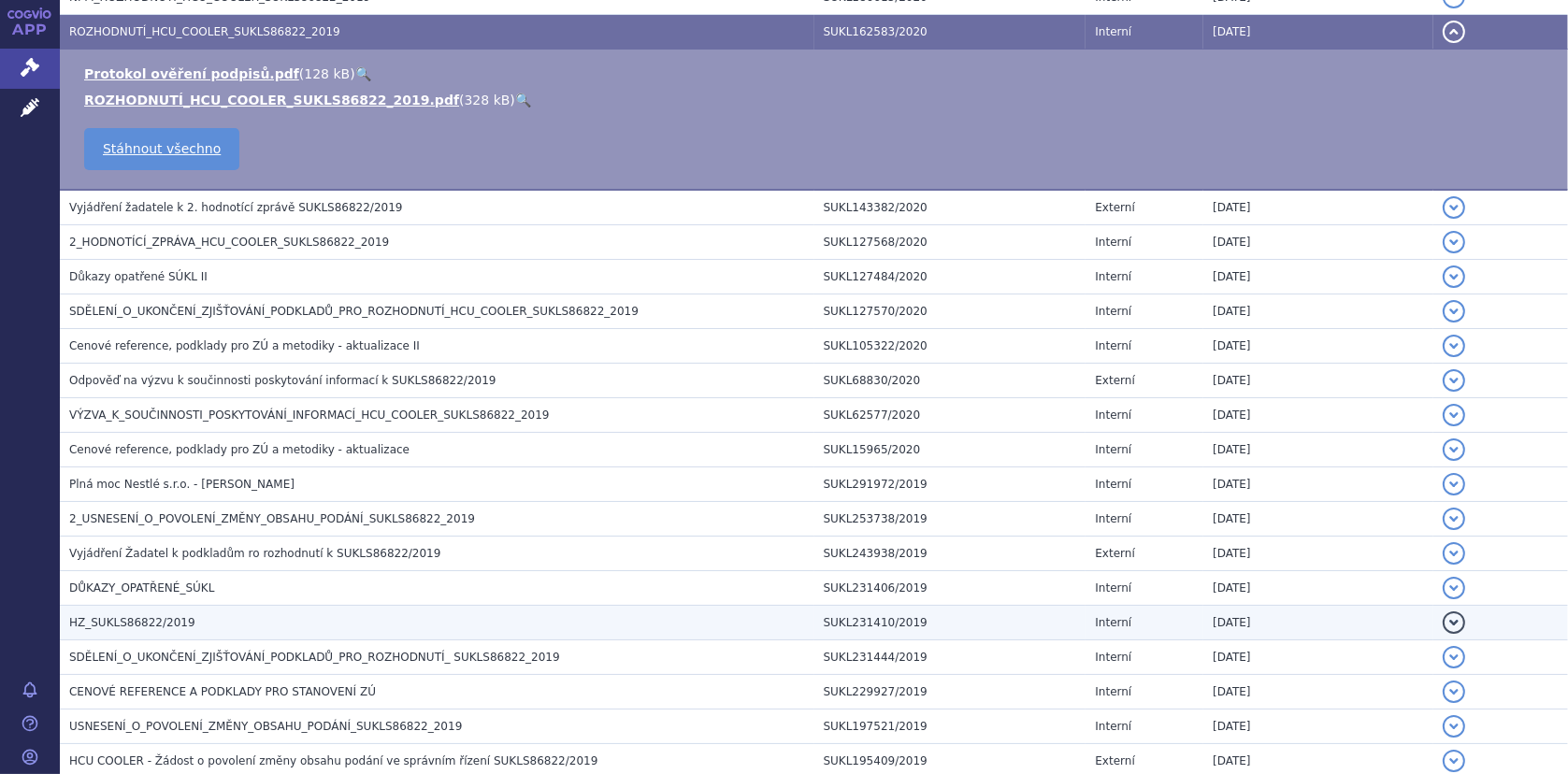
click at [259, 624] on h3 "HZ_SUKLS86822/2019" at bounding box center [441, 622] width 745 height 19
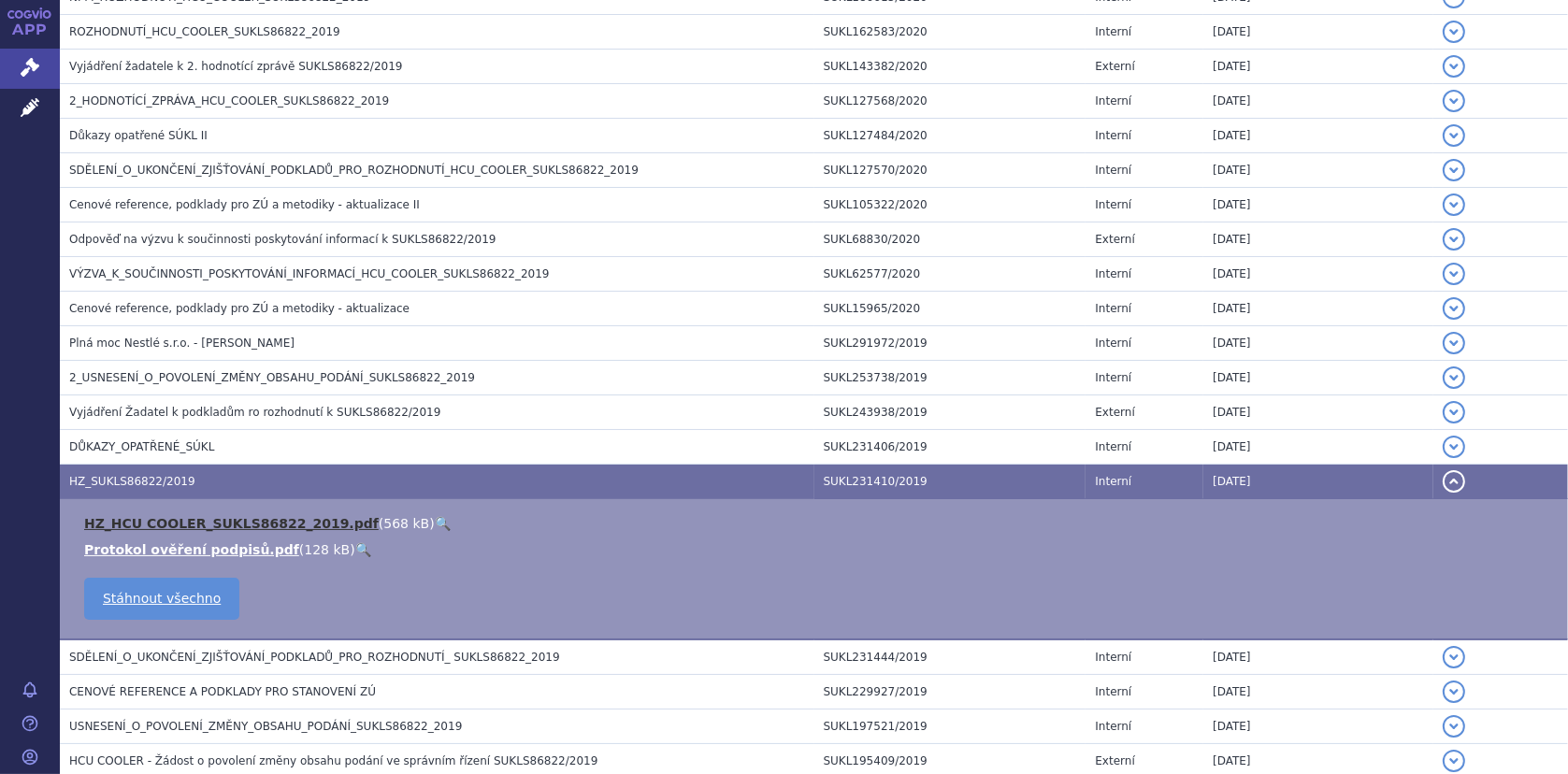
click at [253, 519] on link "HZ_HCU COOLER_SUKLS86822_2019.pdf" at bounding box center [231, 524] width 294 height 15
